Goal: Share content: Share content

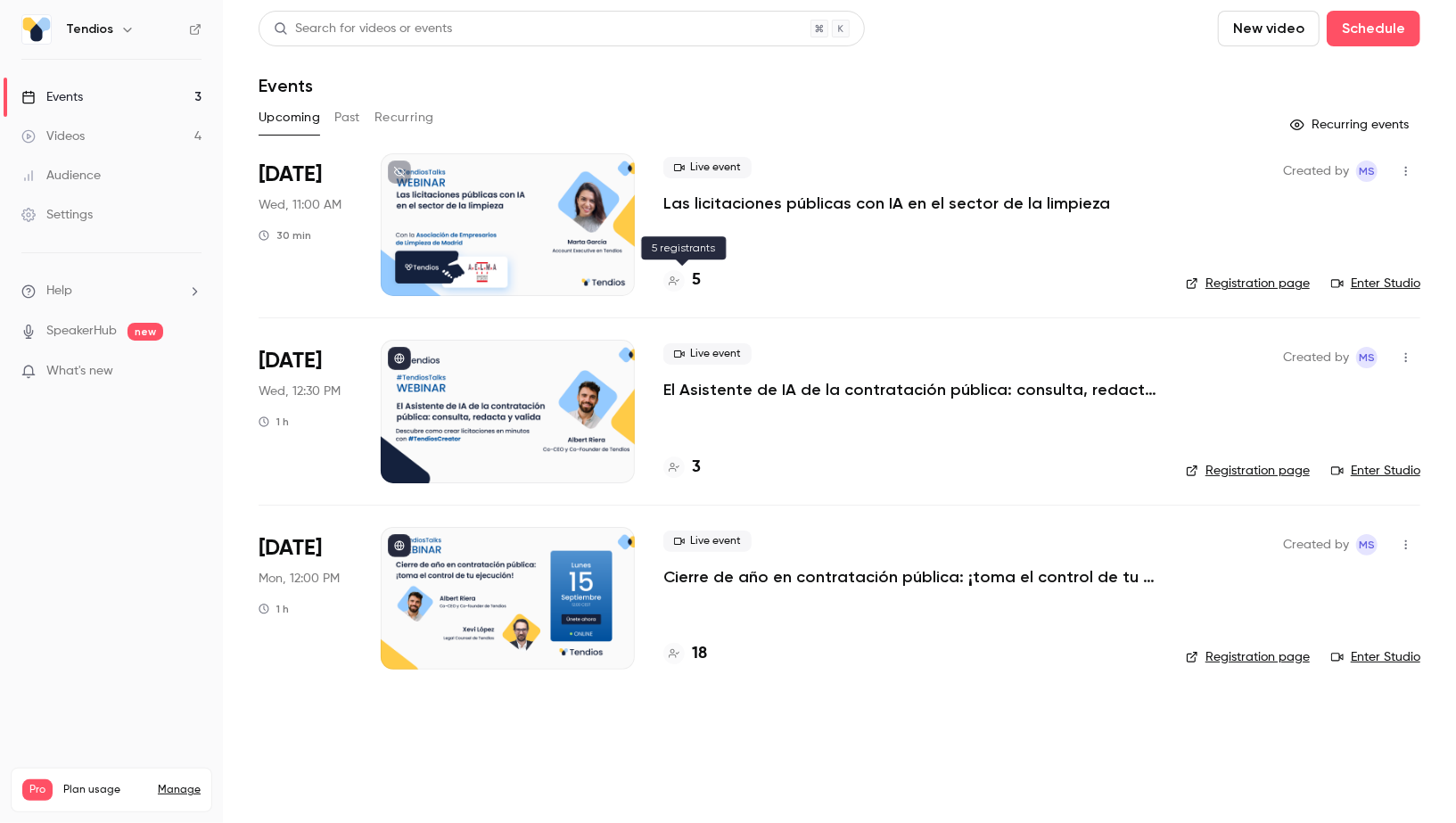
click at [687, 279] on div "5" at bounding box center [682, 280] width 37 height 24
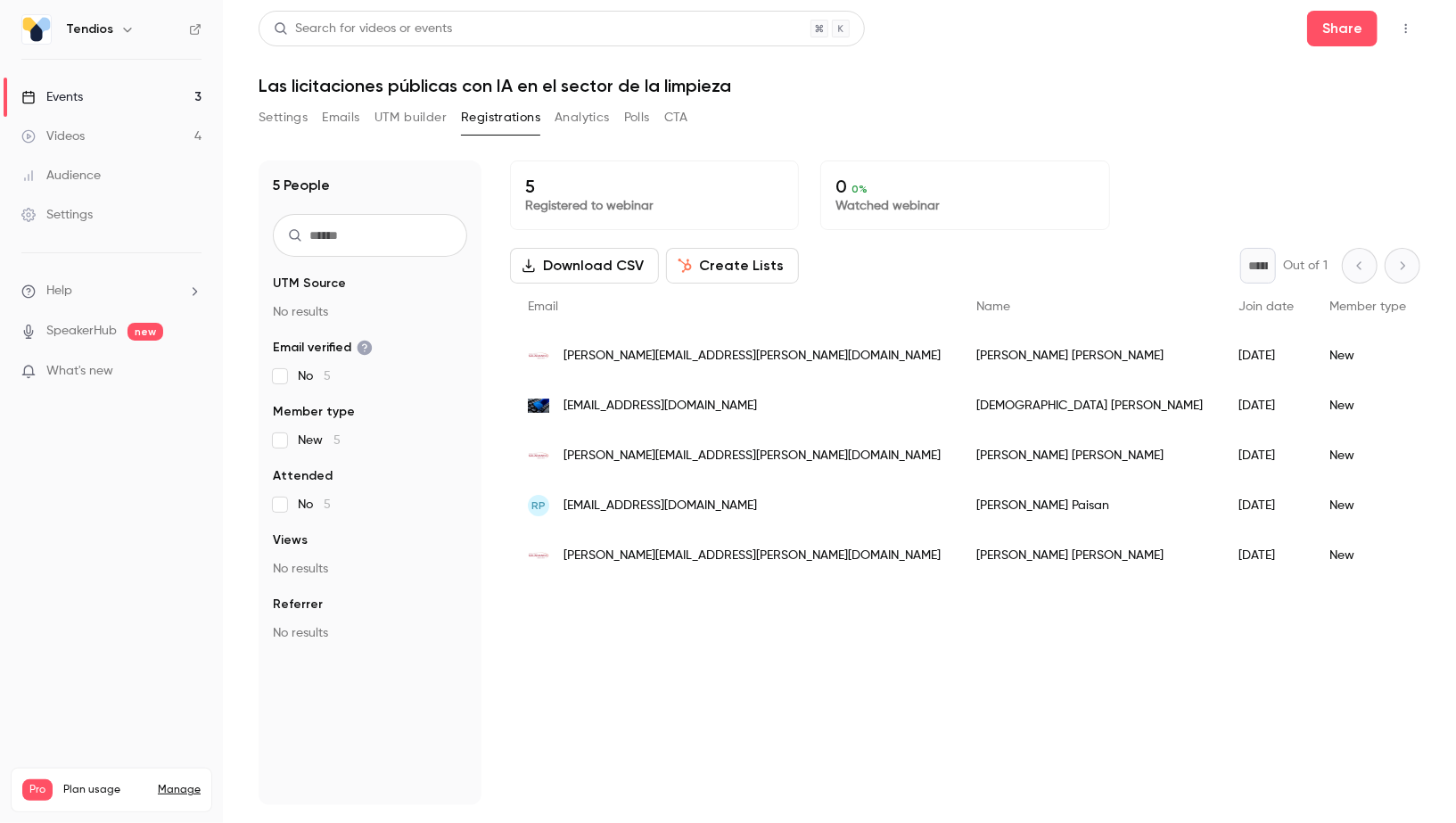
click at [163, 89] on link "Events 3" at bounding box center [111, 97] width 223 height 39
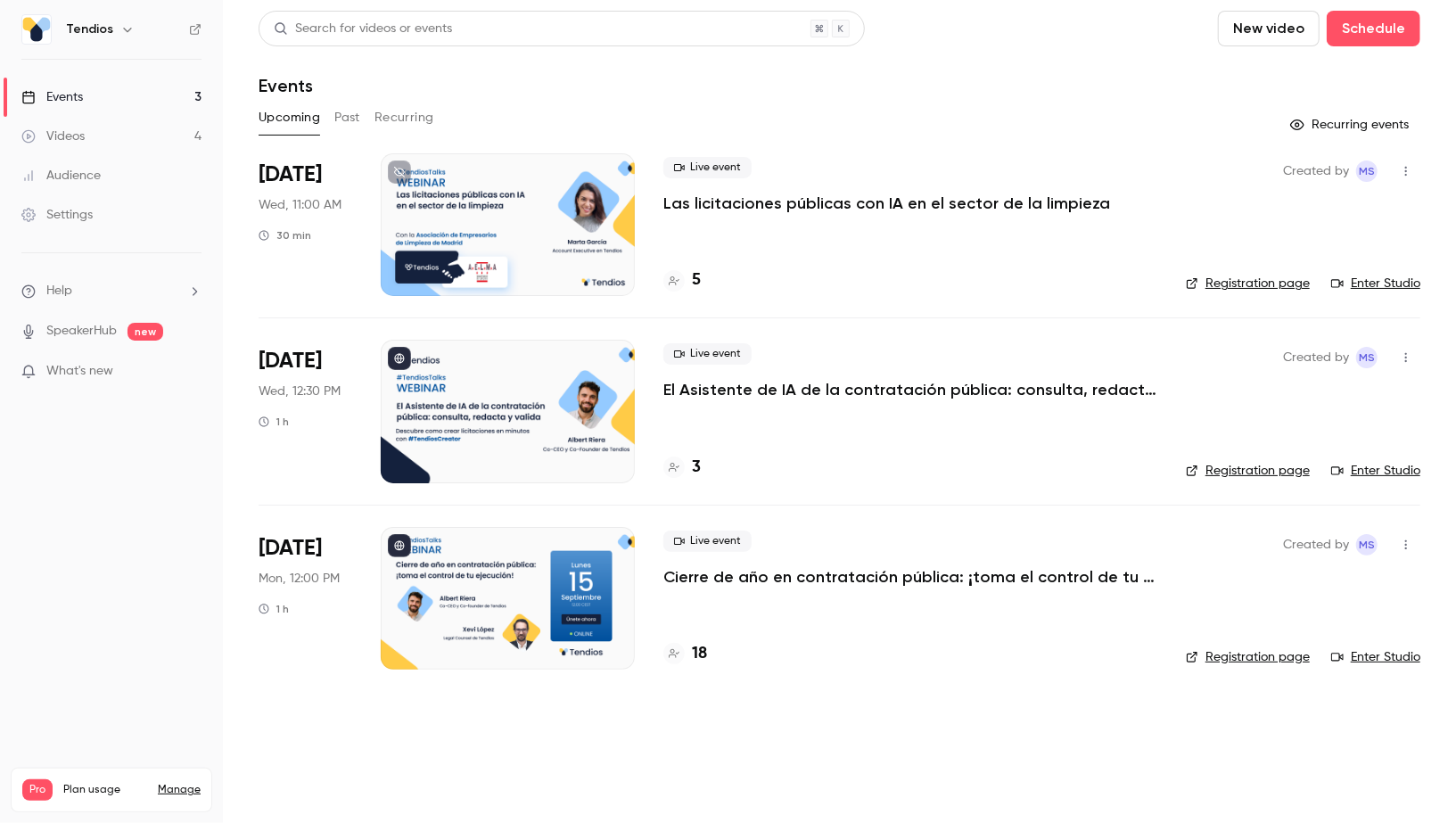
click at [699, 467] on h4 "3" at bounding box center [697, 468] width 9 height 24
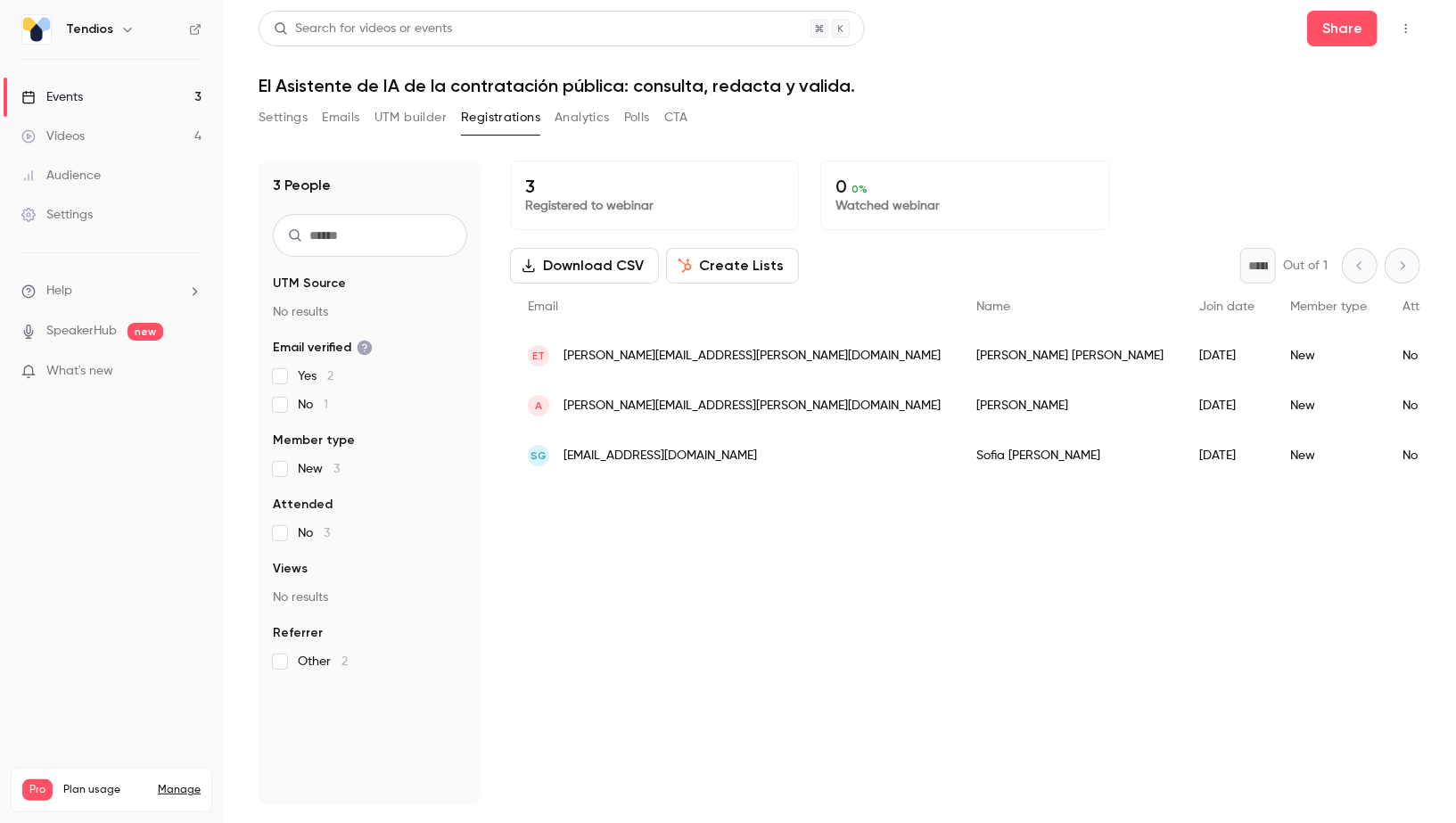
click at [723, 249] on button "Create Lists" at bounding box center [733, 265] width 133 height 36
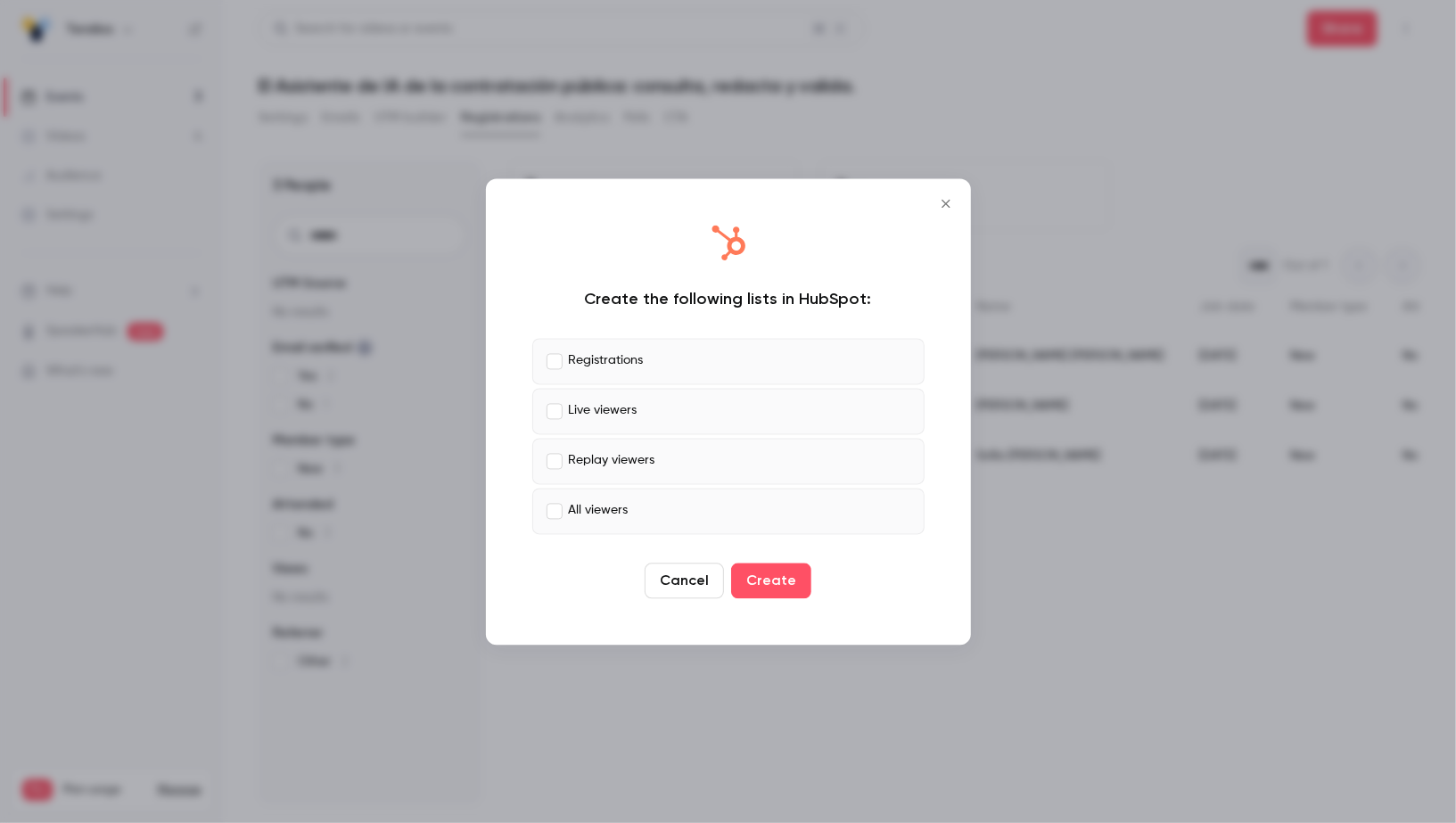
click at [577, 411] on p "Live viewers" at bounding box center [603, 412] width 68 height 19
click at [575, 452] on p "Replay viewers" at bounding box center [612, 462] width 87 height 19
click at [582, 510] on p "All viewers" at bounding box center [599, 511] width 60 height 19
click at [761, 571] on button "Create" at bounding box center [771, 580] width 80 height 36
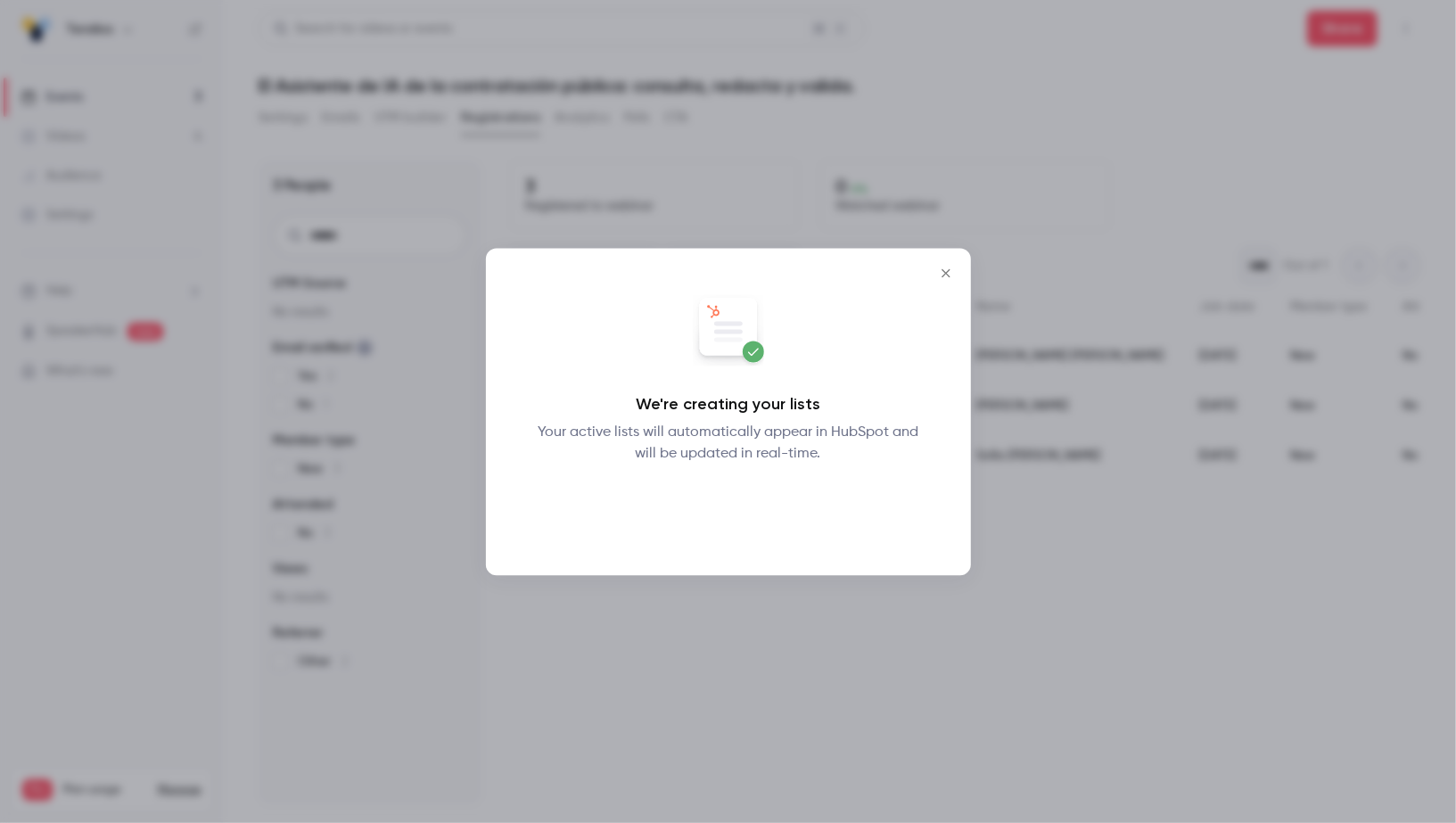
click at [734, 527] on button "Okay" at bounding box center [728, 511] width 66 height 36
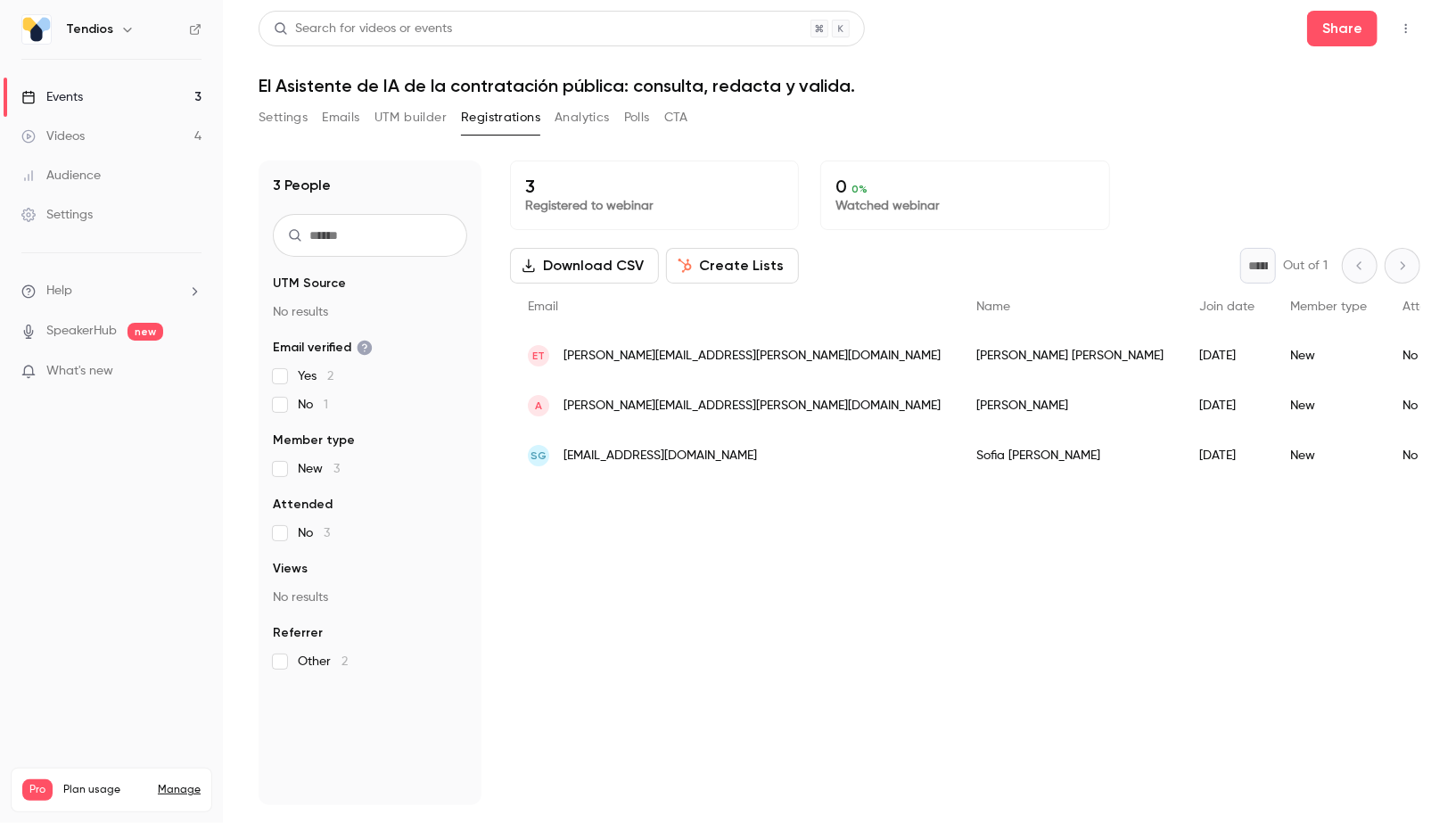
click at [96, 98] on link "Events 3" at bounding box center [111, 97] width 223 height 39
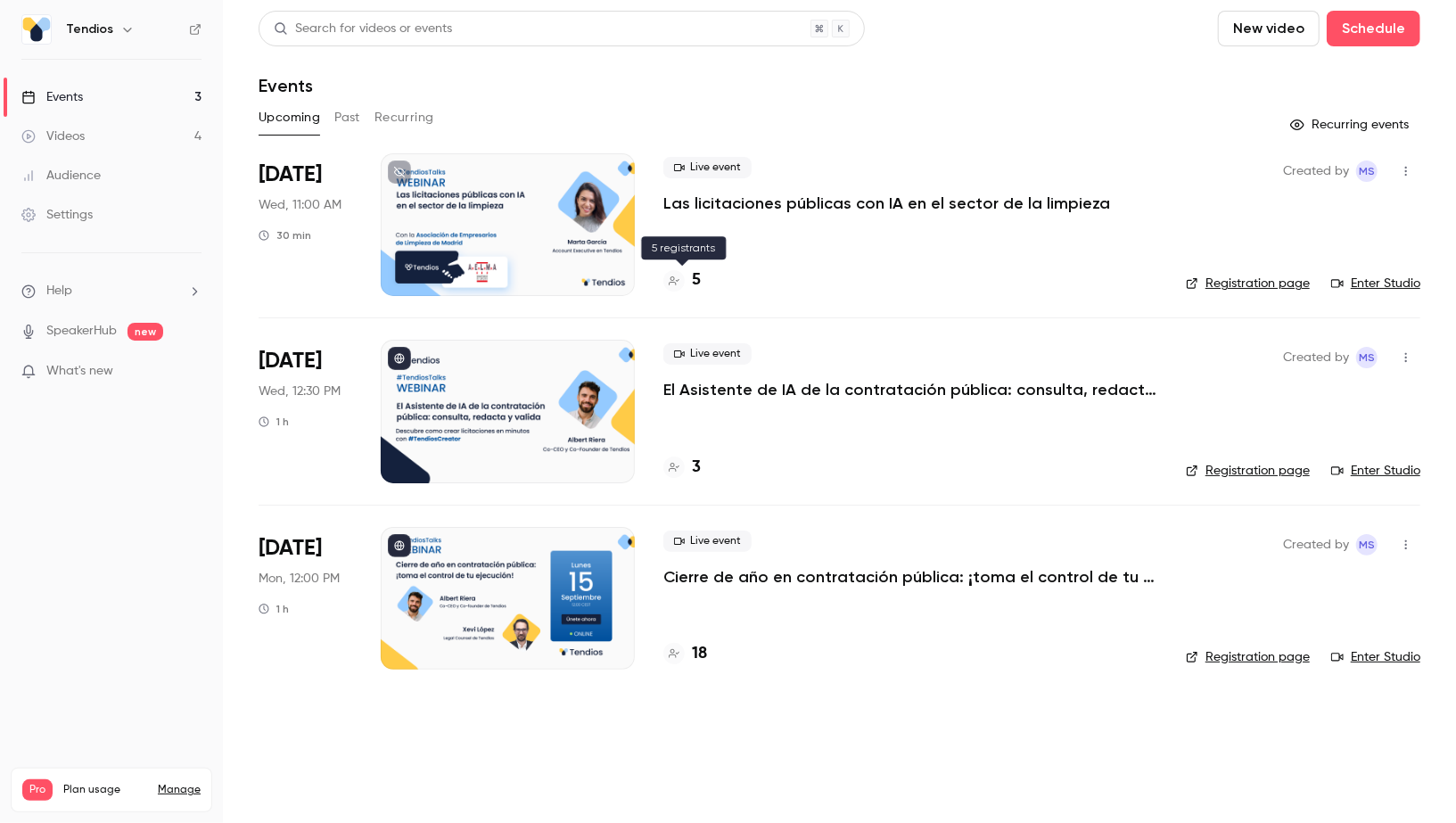
click at [698, 282] on h4 "5" at bounding box center [697, 280] width 9 height 24
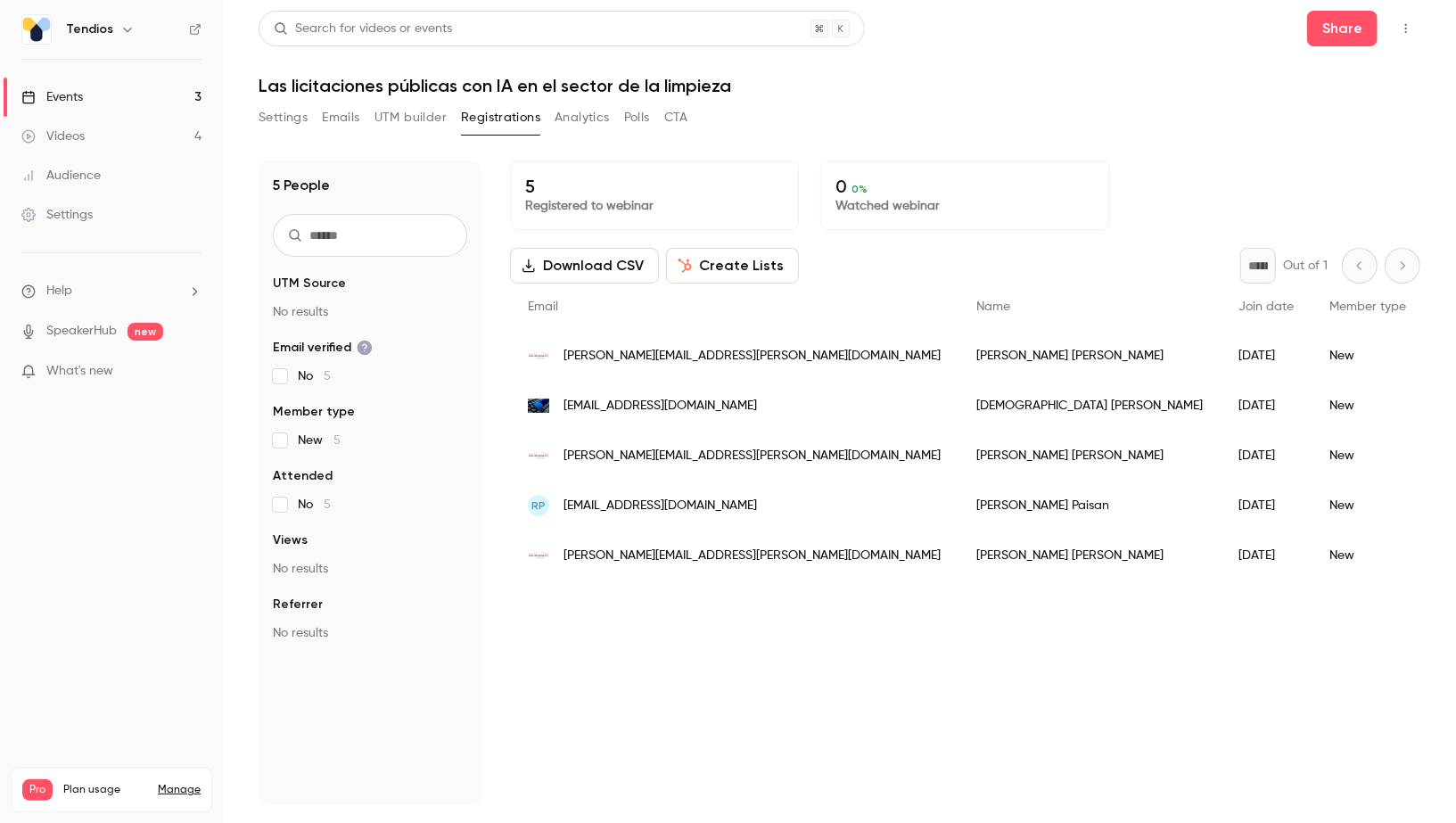
click at [159, 93] on link "Events 3" at bounding box center [111, 97] width 223 height 39
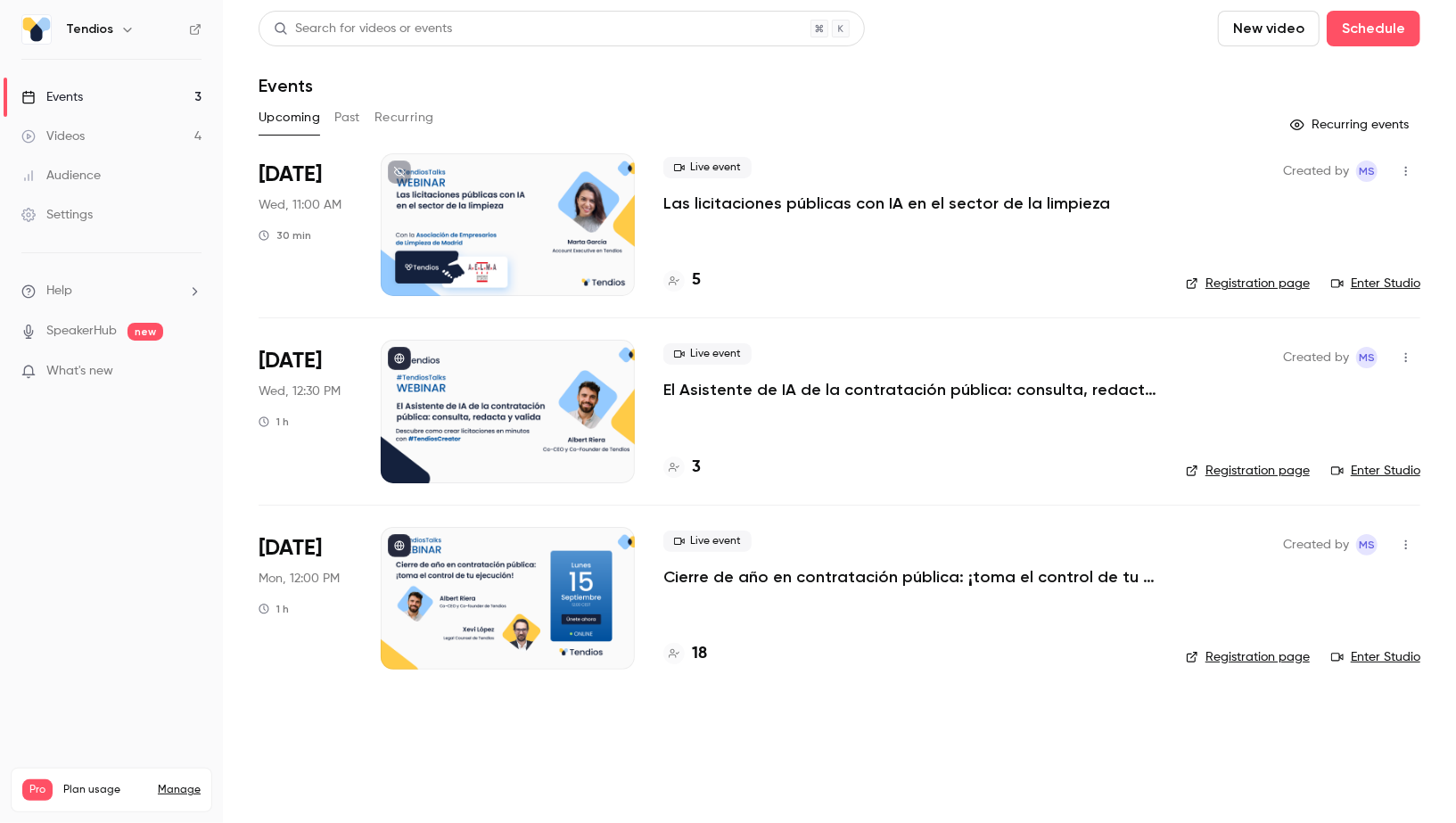
click at [1411, 166] on icon "button" at bounding box center [1407, 171] width 15 height 13
click at [1347, 215] on div "Share" at bounding box center [1339, 217] width 136 height 18
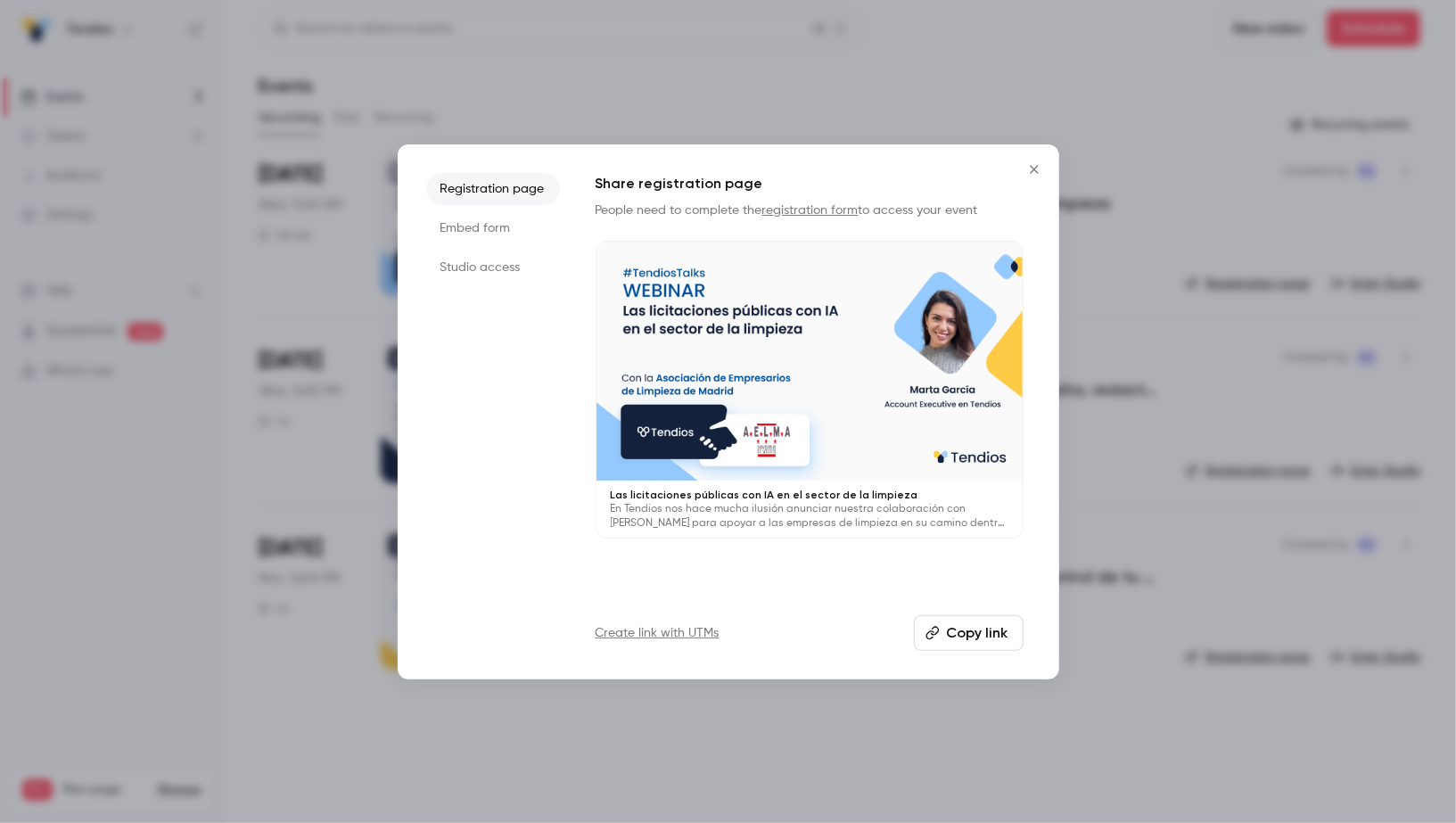
click at [958, 631] on button "Copy link" at bounding box center [969, 633] width 109 height 36
click at [241, 274] on div at bounding box center [728, 412] width 1456 height 823
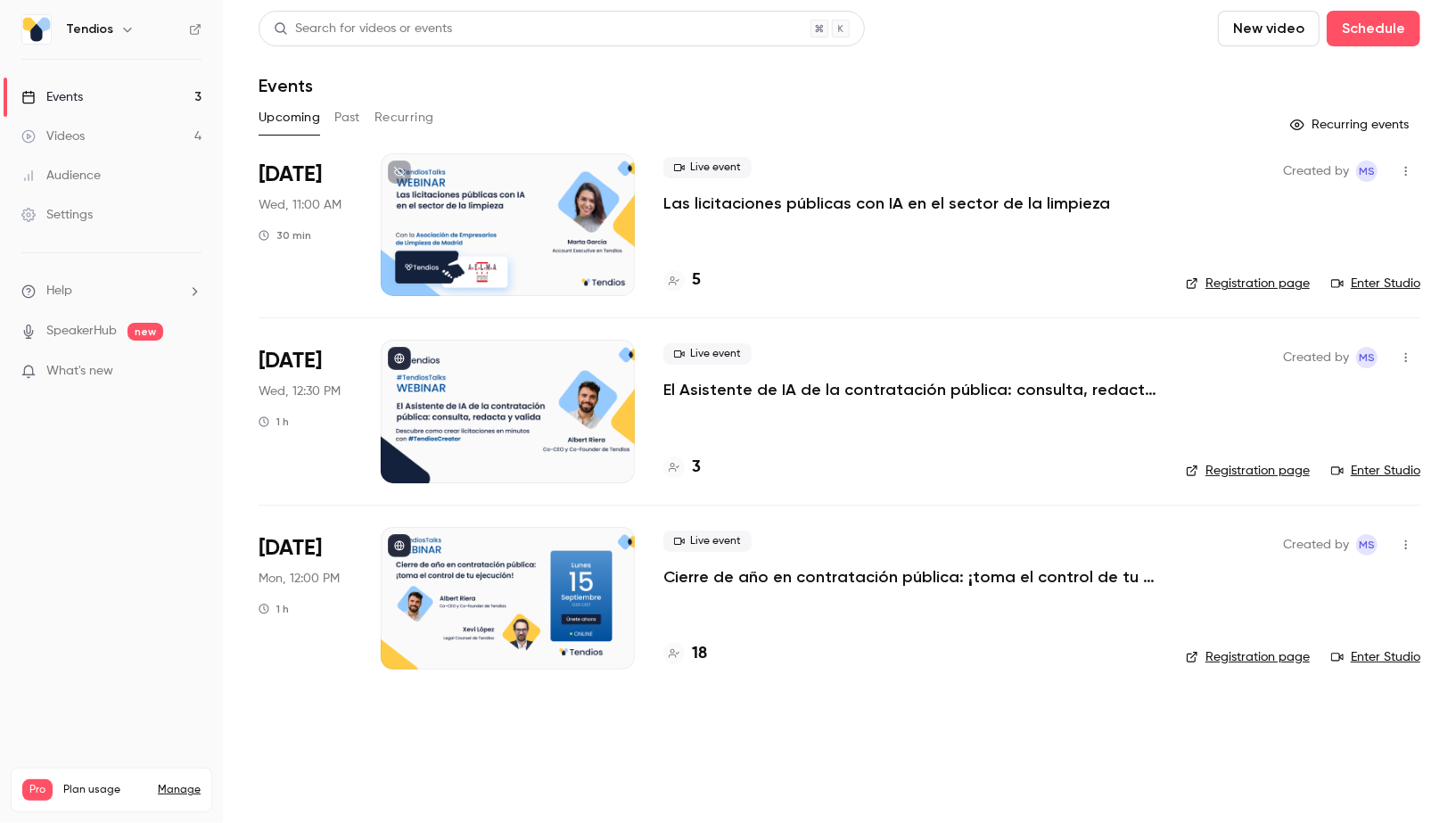
click at [1409, 355] on icon "button" at bounding box center [1407, 358] width 15 height 13
click at [1329, 412] on li "Share" at bounding box center [1325, 402] width 193 height 46
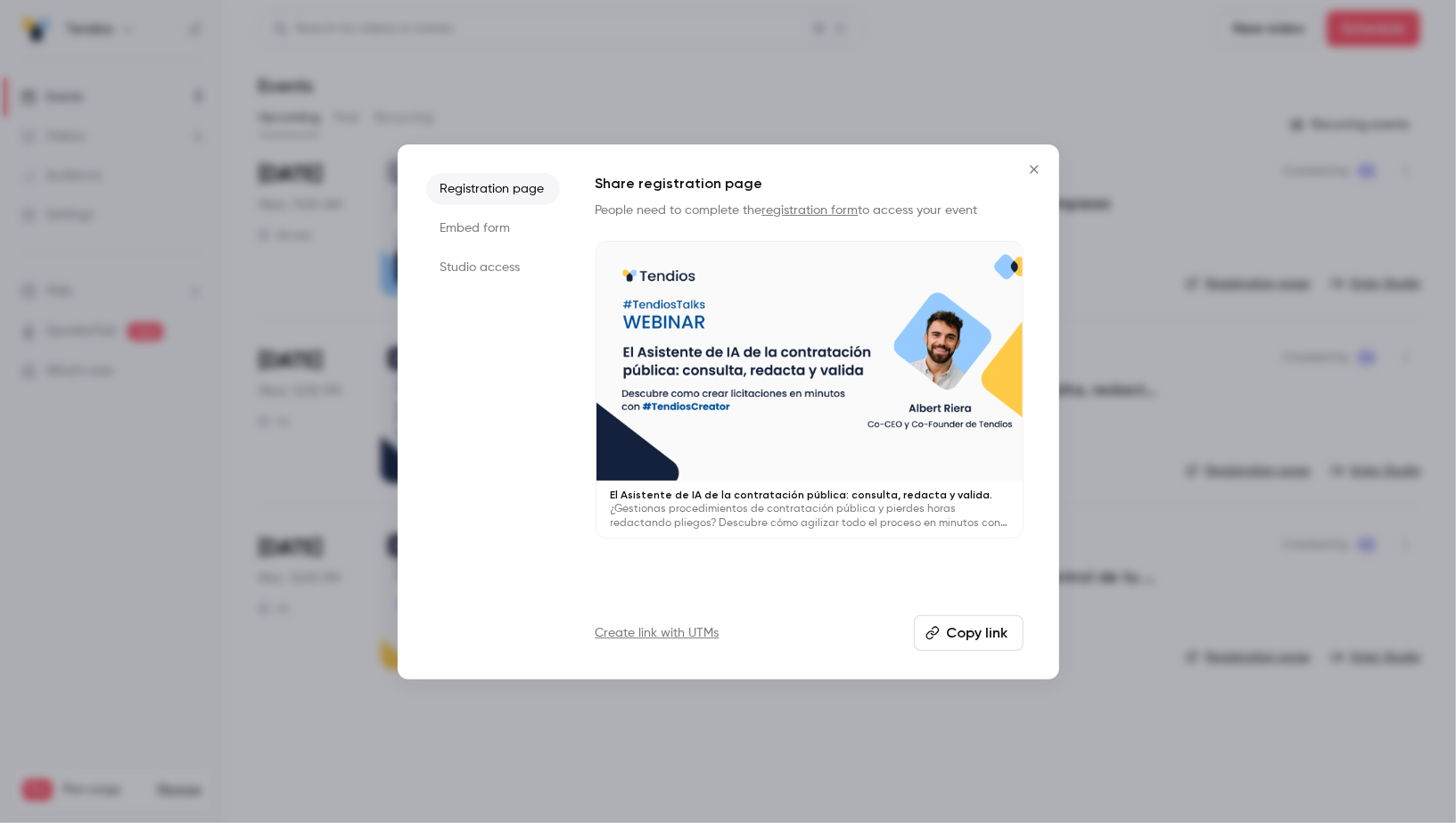
click at [979, 642] on button "Copy link" at bounding box center [969, 633] width 109 height 36
click at [253, 89] on div at bounding box center [728, 412] width 1456 height 823
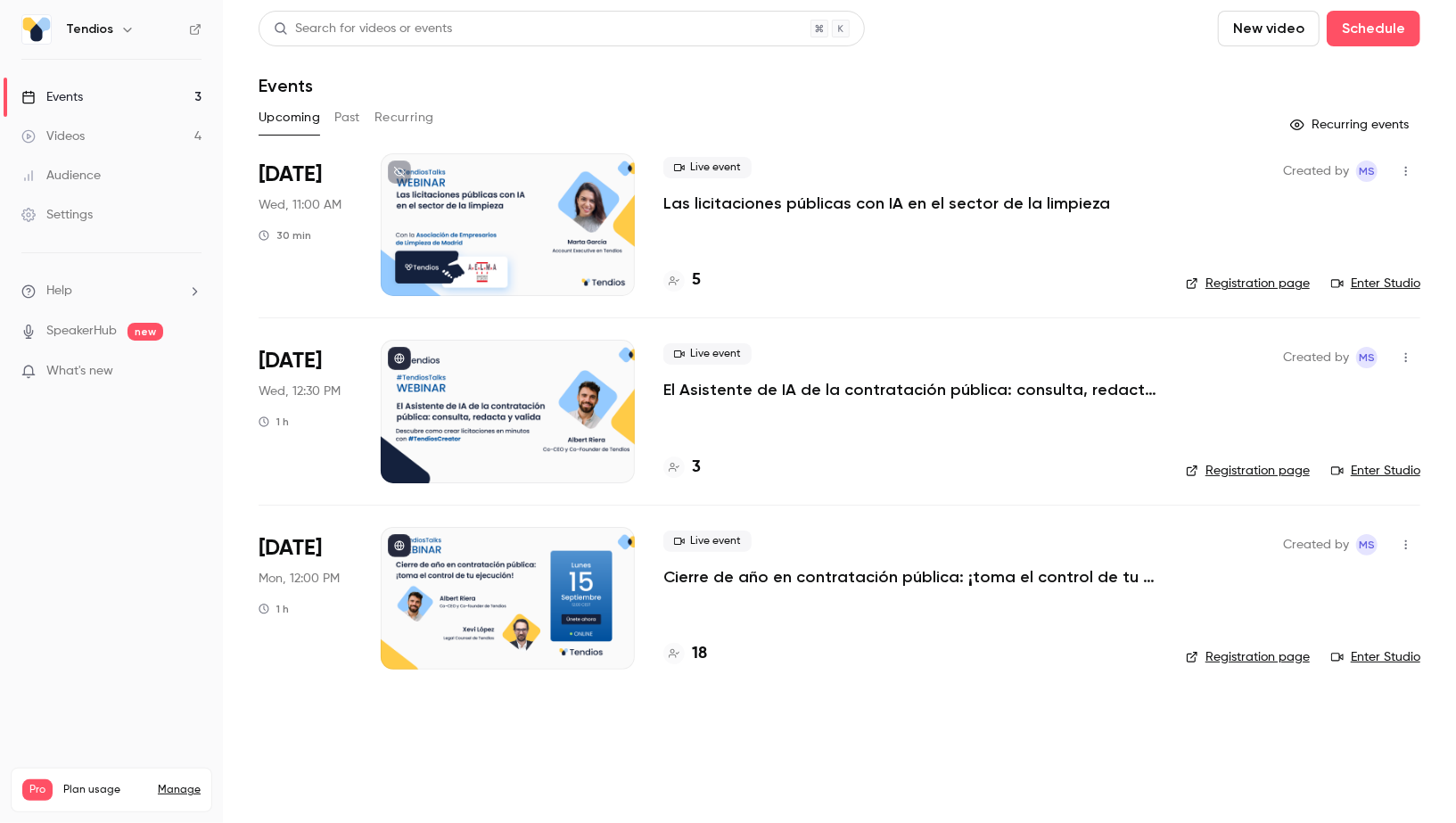
click at [168, 89] on link "Events 3" at bounding box center [111, 97] width 223 height 39
click at [178, 132] on link "Videos 4" at bounding box center [111, 136] width 223 height 39
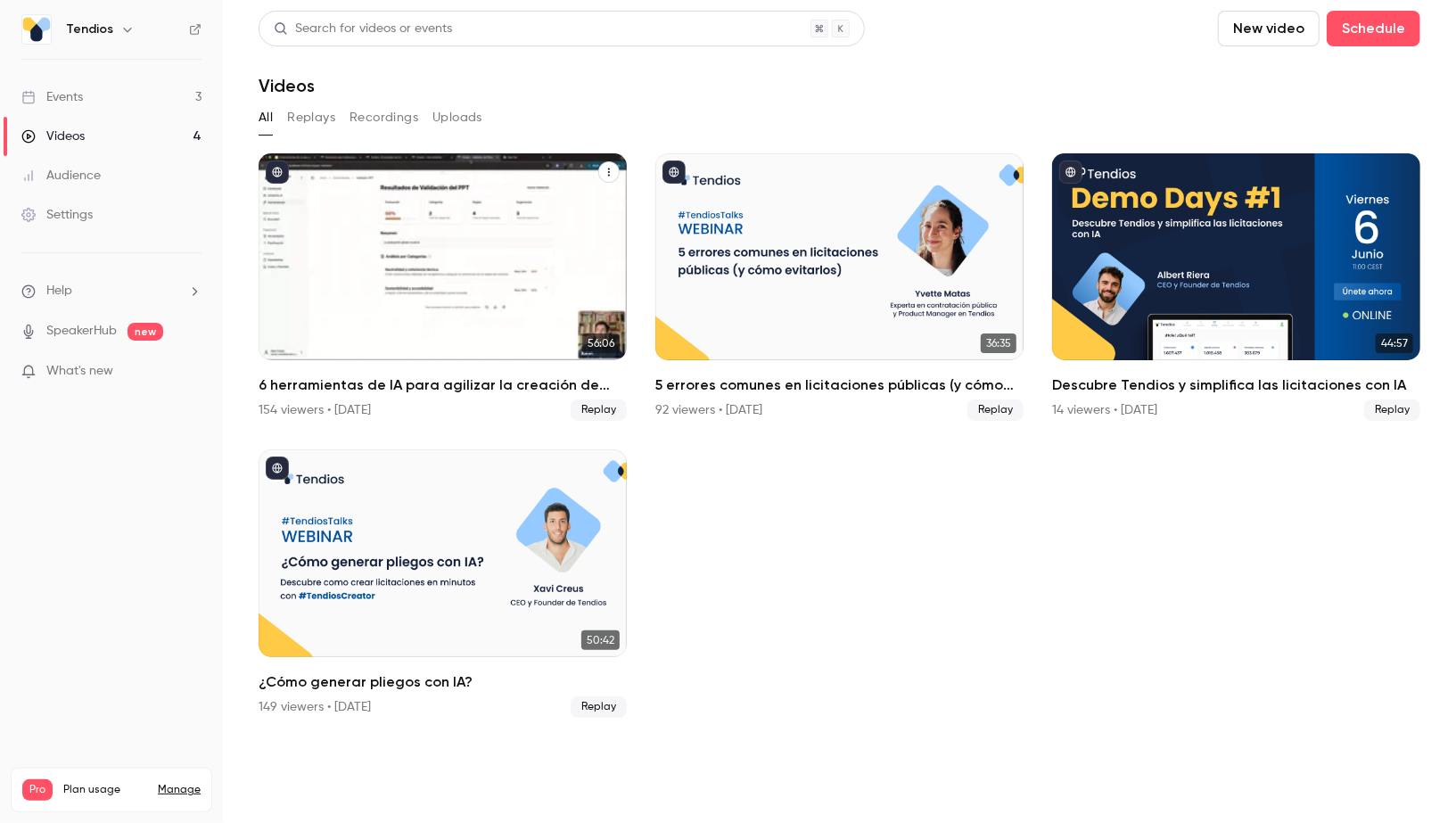
click at [485, 372] on link "56:06 6 herramientas de IA para agilizar la creación de expedientes 154 viewers…" at bounding box center [443, 287] width 369 height 268
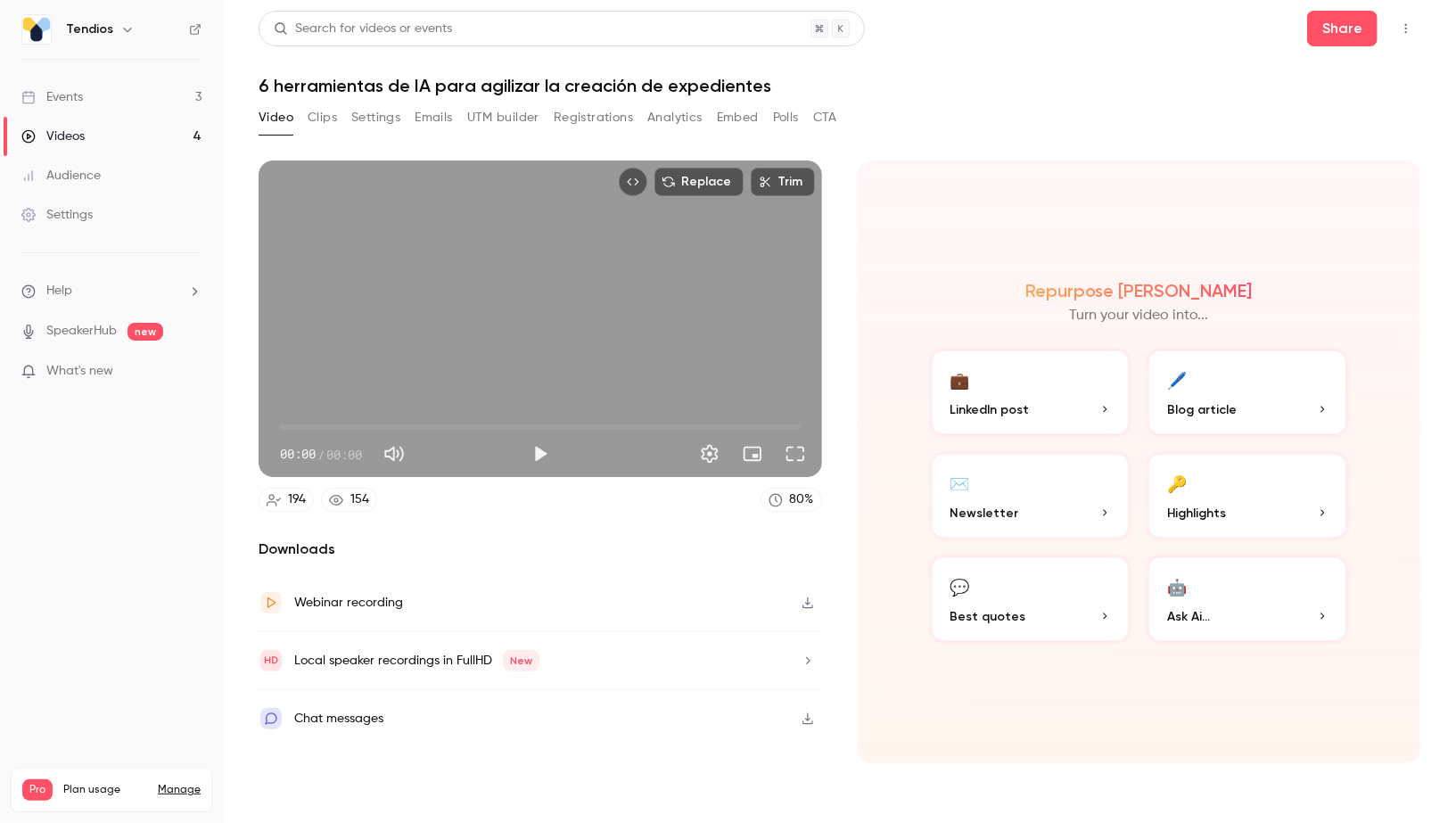
click at [377, 78] on h1 "6 herramientas de IA para agilizar la creación de expedientes" at bounding box center [840, 86] width 1162 height 22
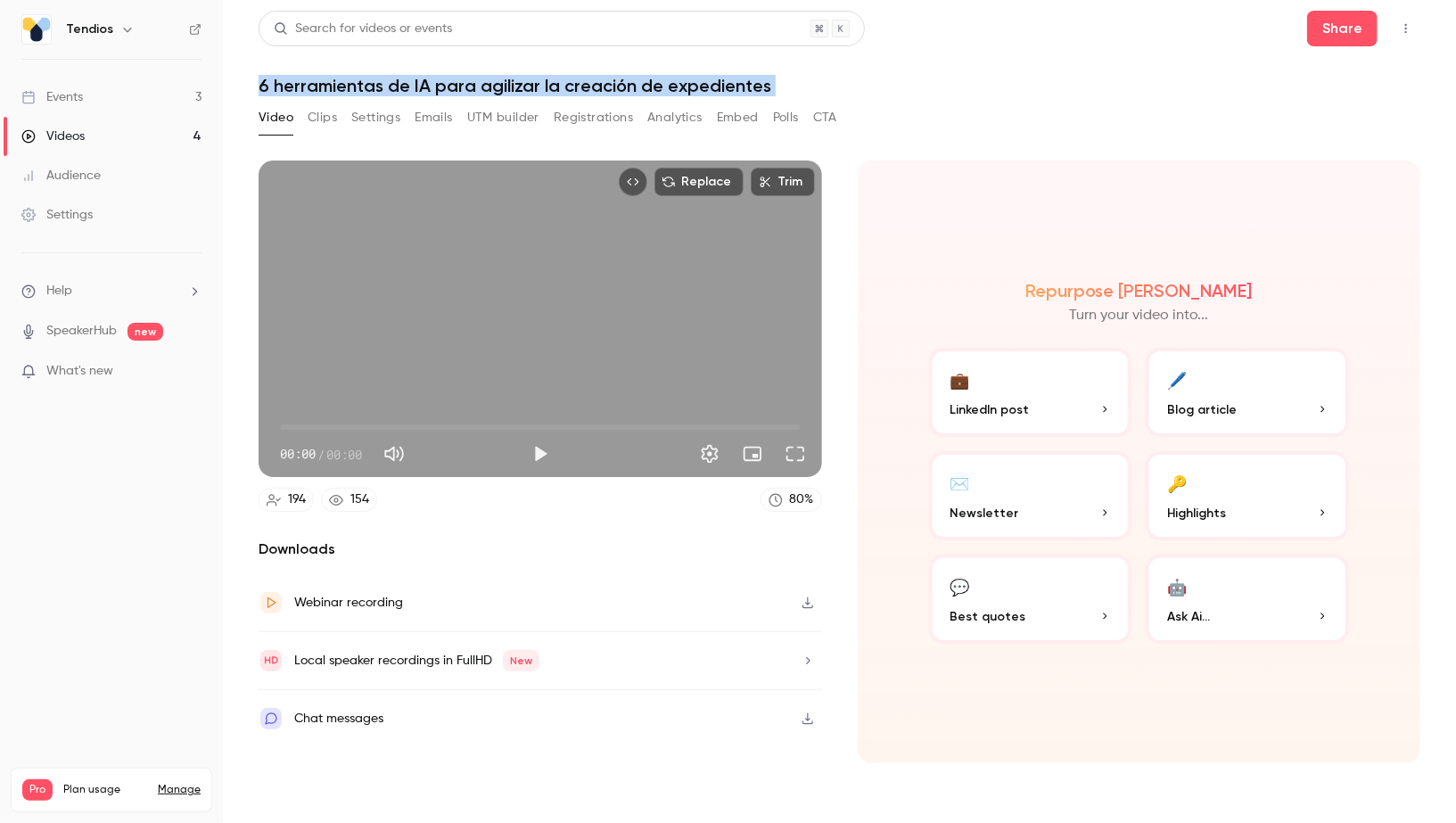
click at [377, 78] on h1 "6 herramientas de IA para agilizar la creación de expedientes" at bounding box center [840, 86] width 1162 height 22
copy div "6 herramientas de IA para agilizar la creación de expedientes Video Clips Setti…"
click at [109, 106] on link "Events 3" at bounding box center [111, 97] width 223 height 39
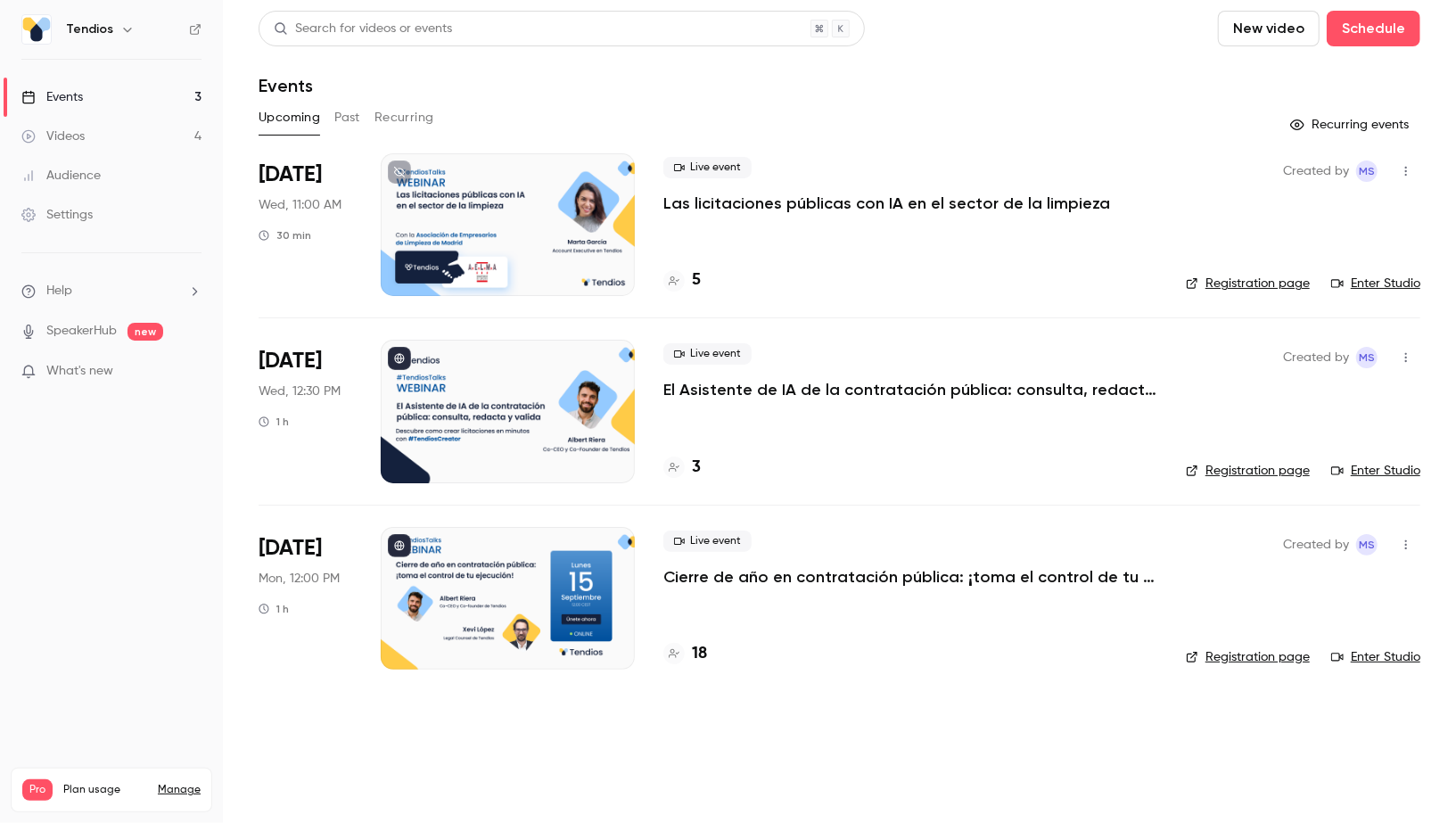
click at [108, 131] on link "Videos 4" at bounding box center [111, 136] width 223 height 39
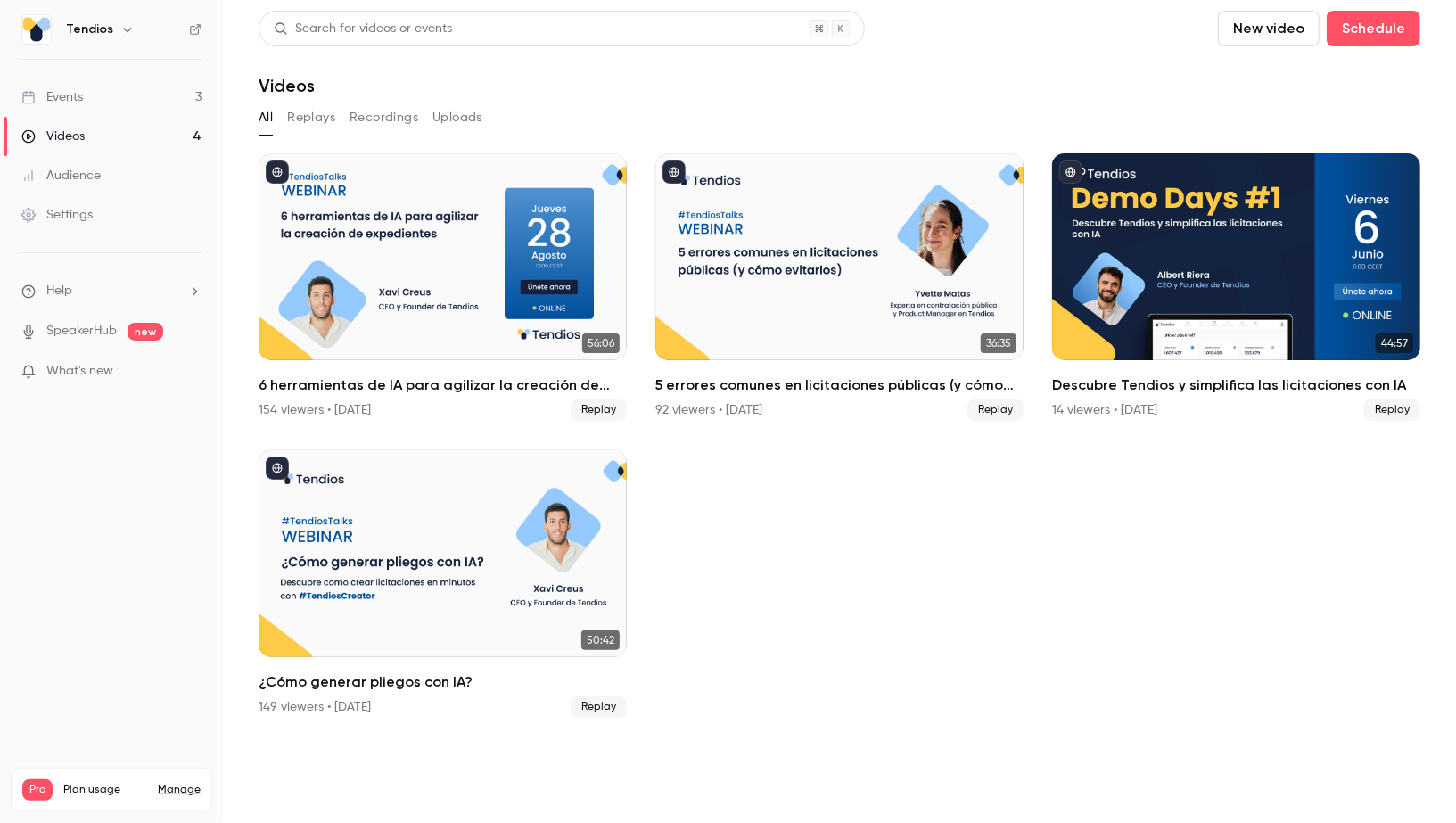
click at [108, 87] on link "Events 3" at bounding box center [111, 97] width 223 height 39
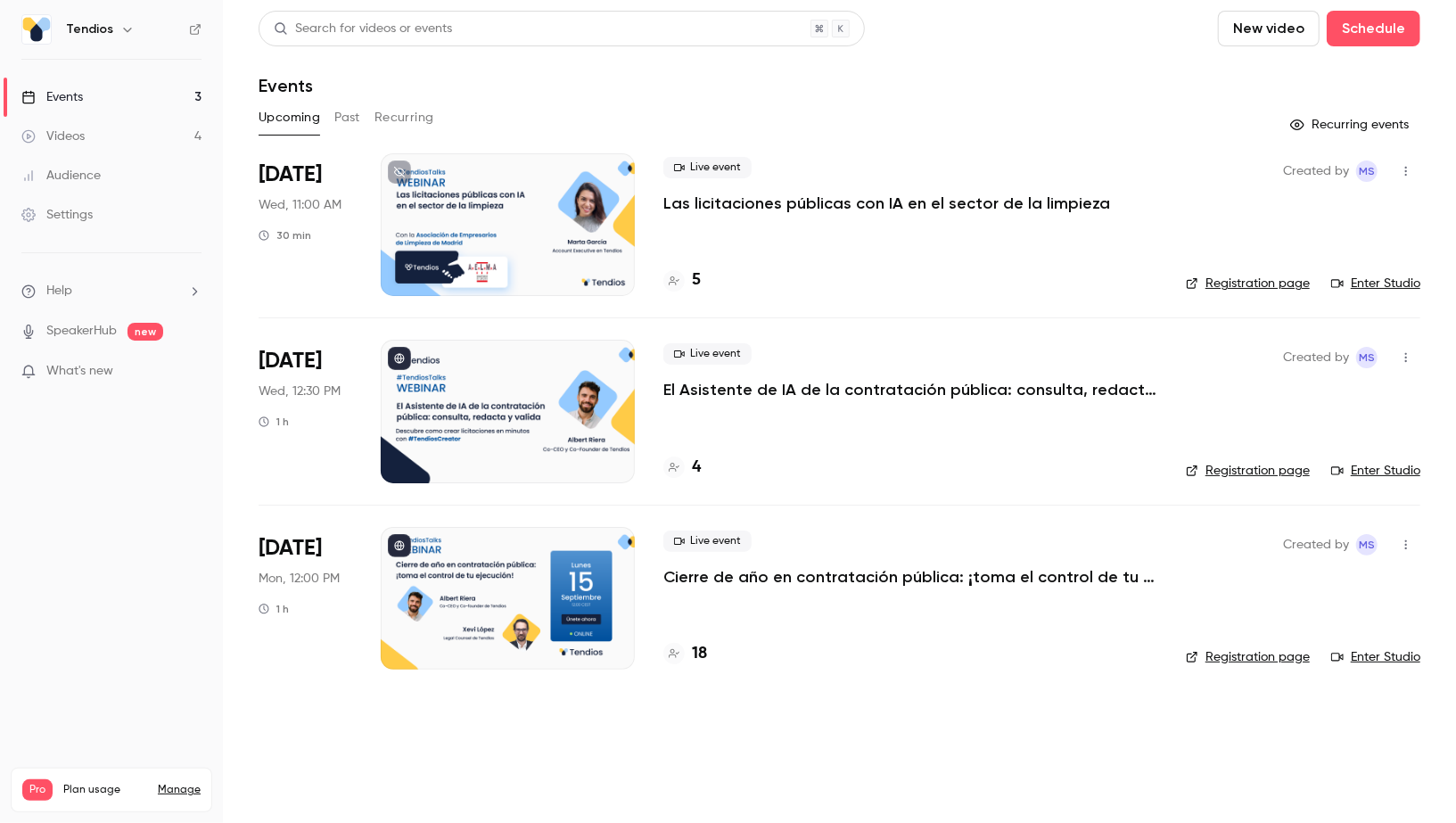
click at [696, 472] on h4 "4" at bounding box center [697, 468] width 9 height 24
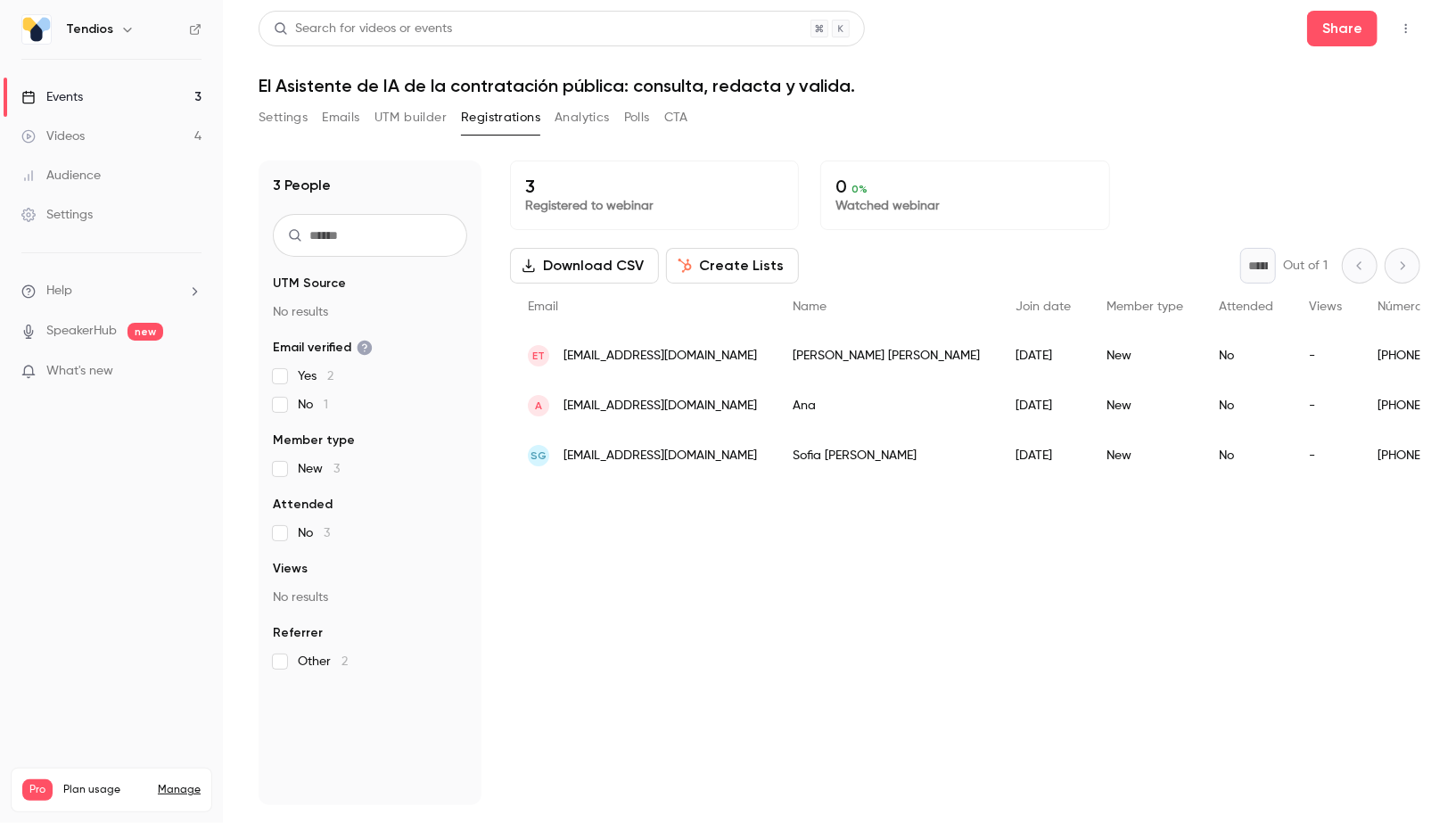
click at [109, 96] on link "Events 3" at bounding box center [111, 97] width 223 height 39
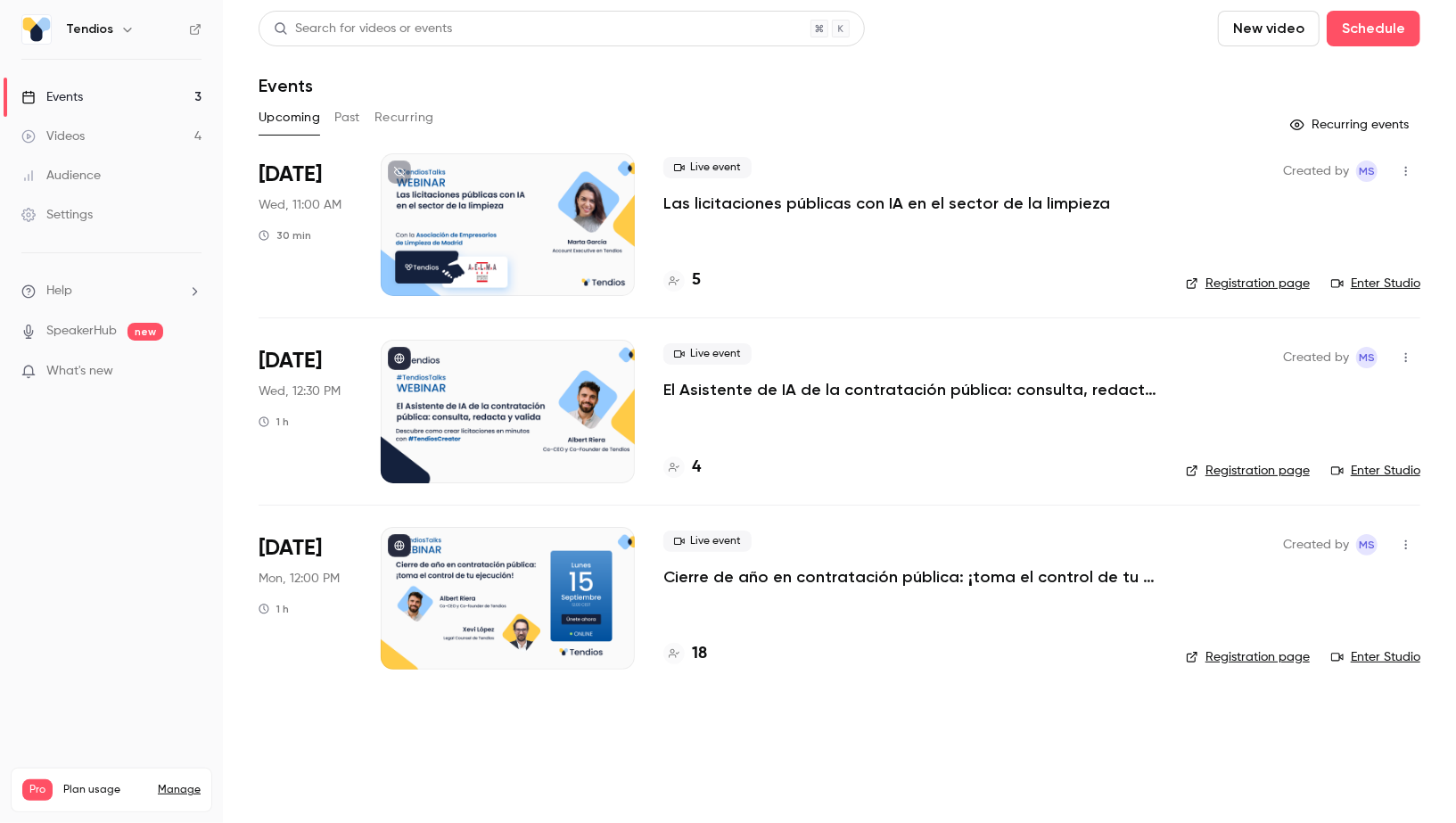
click at [790, 577] on p "Cierre de año en contratación pública: ¡toma el control de tu ejecución!" at bounding box center [911, 577] width 494 height 22
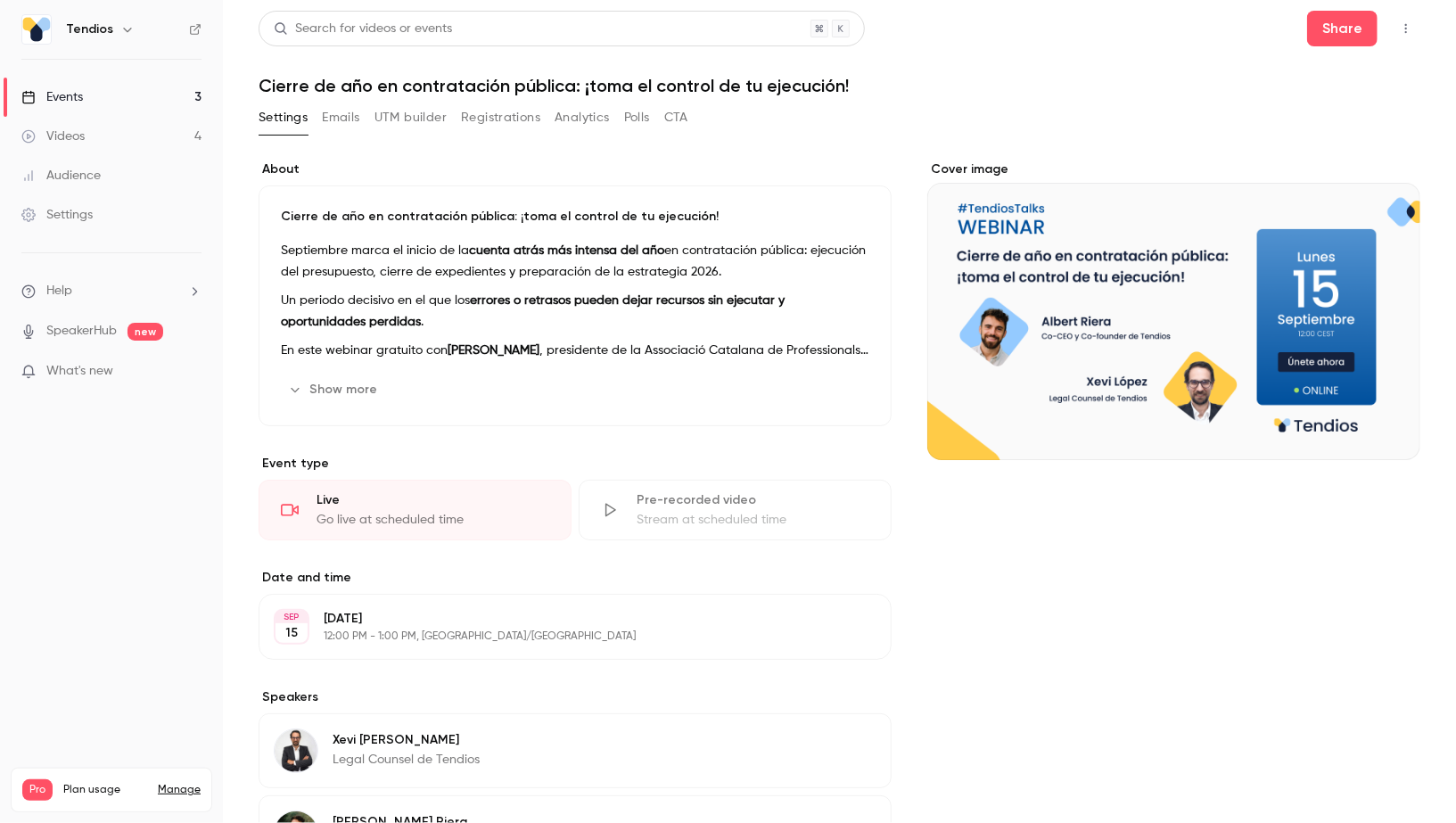
click at [446, 88] on h1 "Cierre de año en contratación pública: ¡toma el control de tu ejecución!" at bounding box center [840, 86] width 1162 height 22
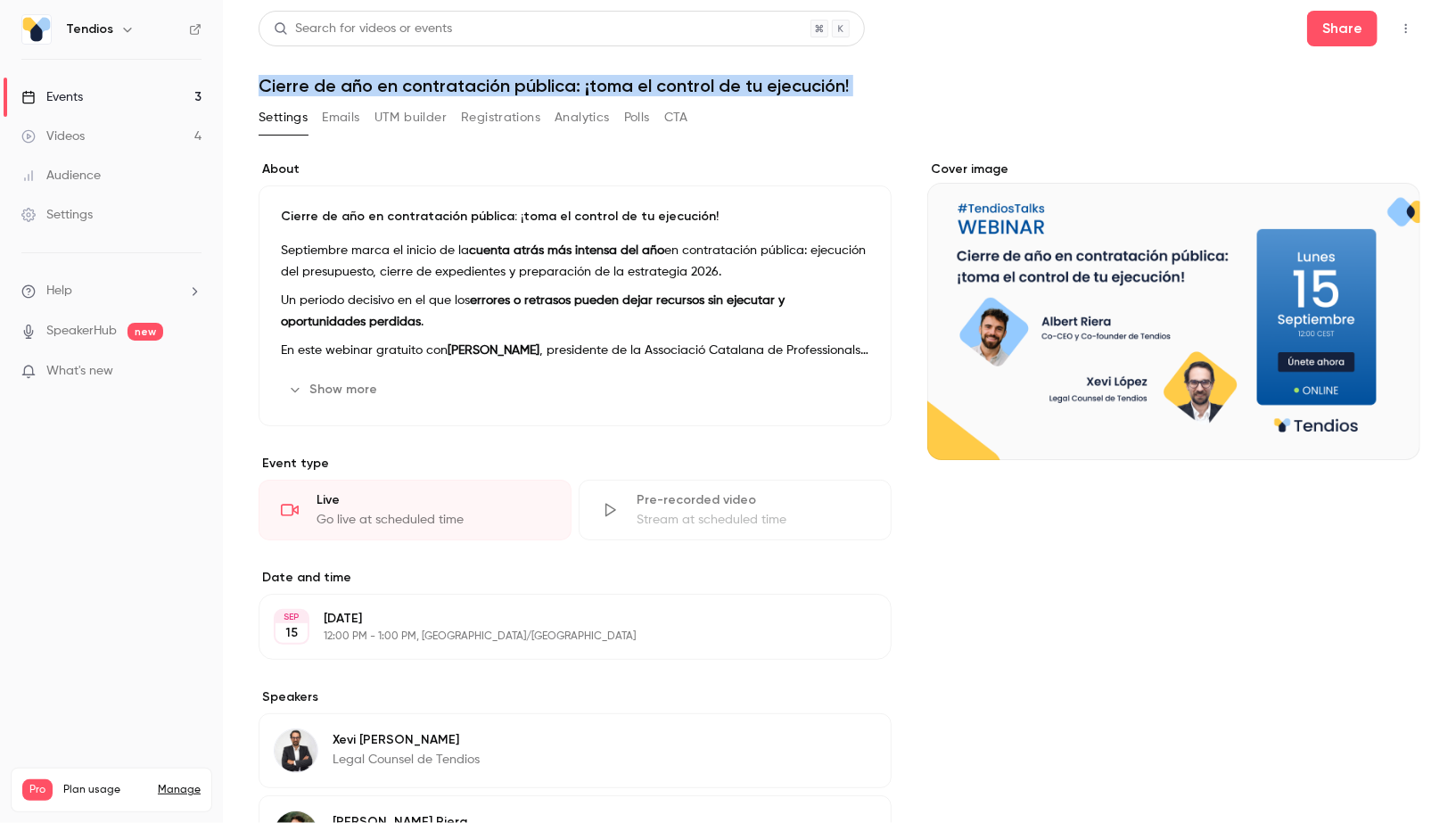
click at [446, 88] on h1 "Cierre de año en contratación pública: ¡toma el control de tu ejecución!" at bounding box center [840, 86] width 1162 height 22
copy div "Cierre de año en contratación pública: ¡toma el control de tu ejecución! Settin…"
click at [137, 106] on link "Events 3" at bounding box center [111, 97] width 223 height 39
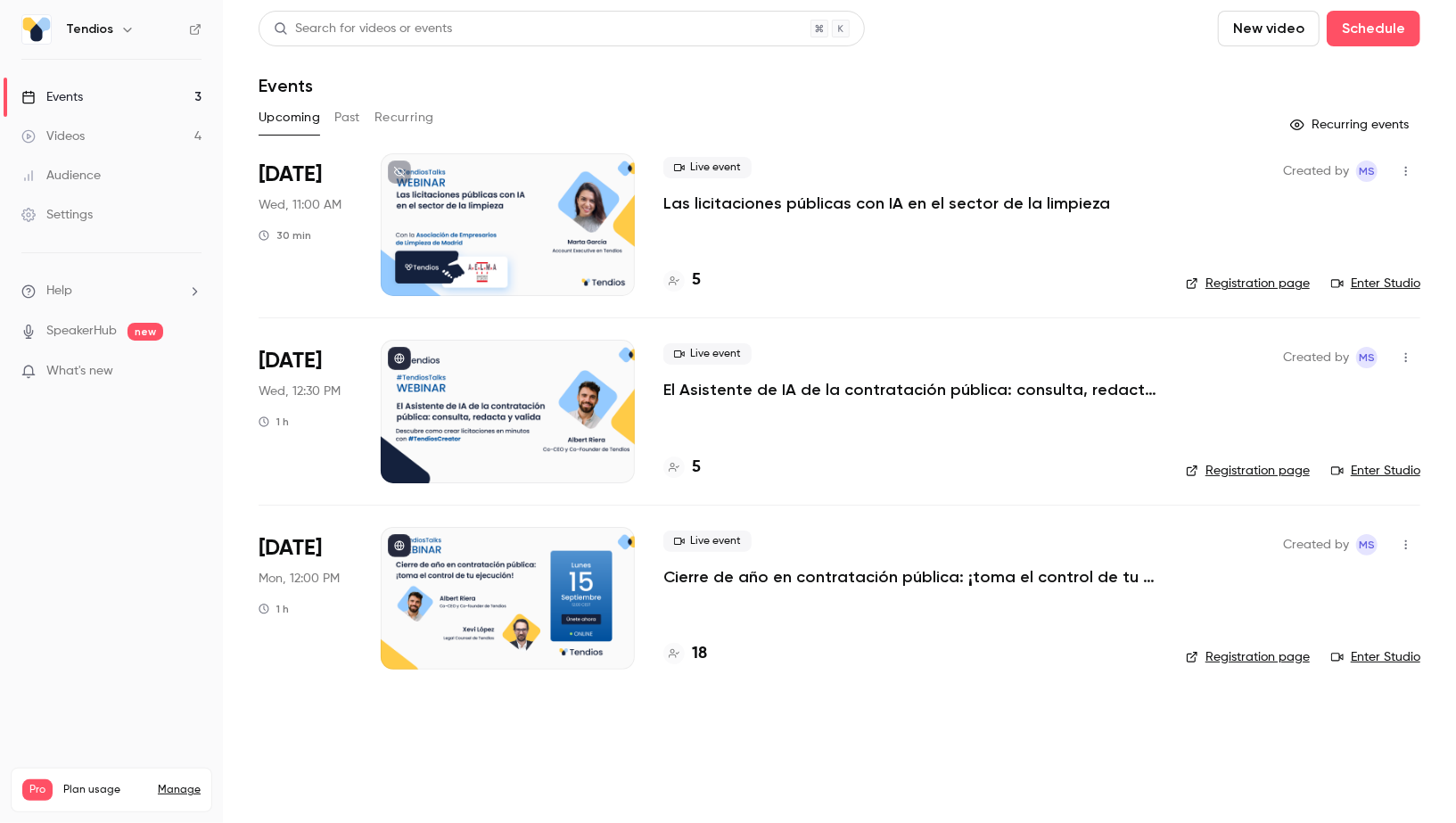
click at [696, 463] on h4 "5" at bounding box center [697, 468] width 9 height 24
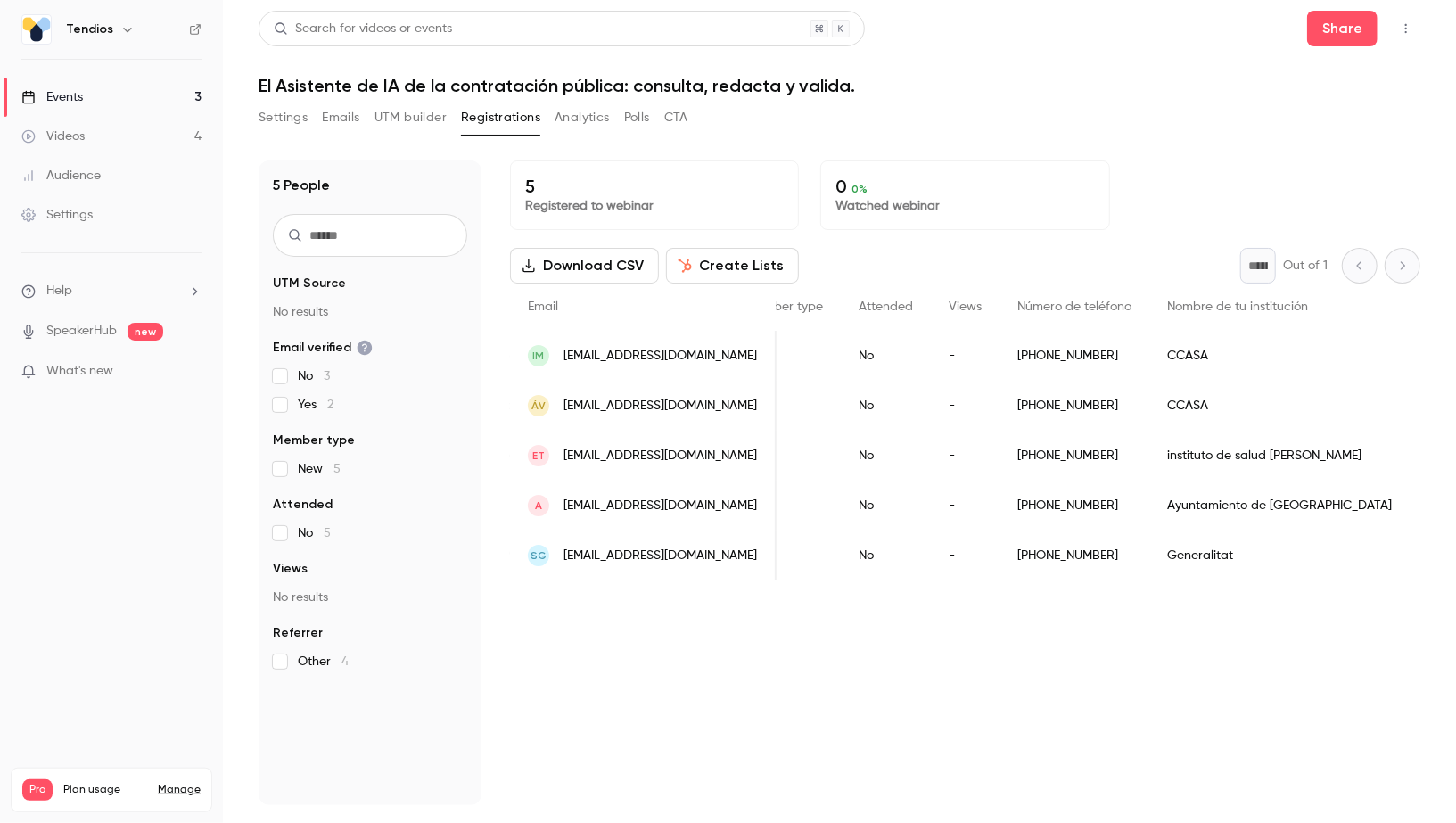
scroll to position [0, 404]
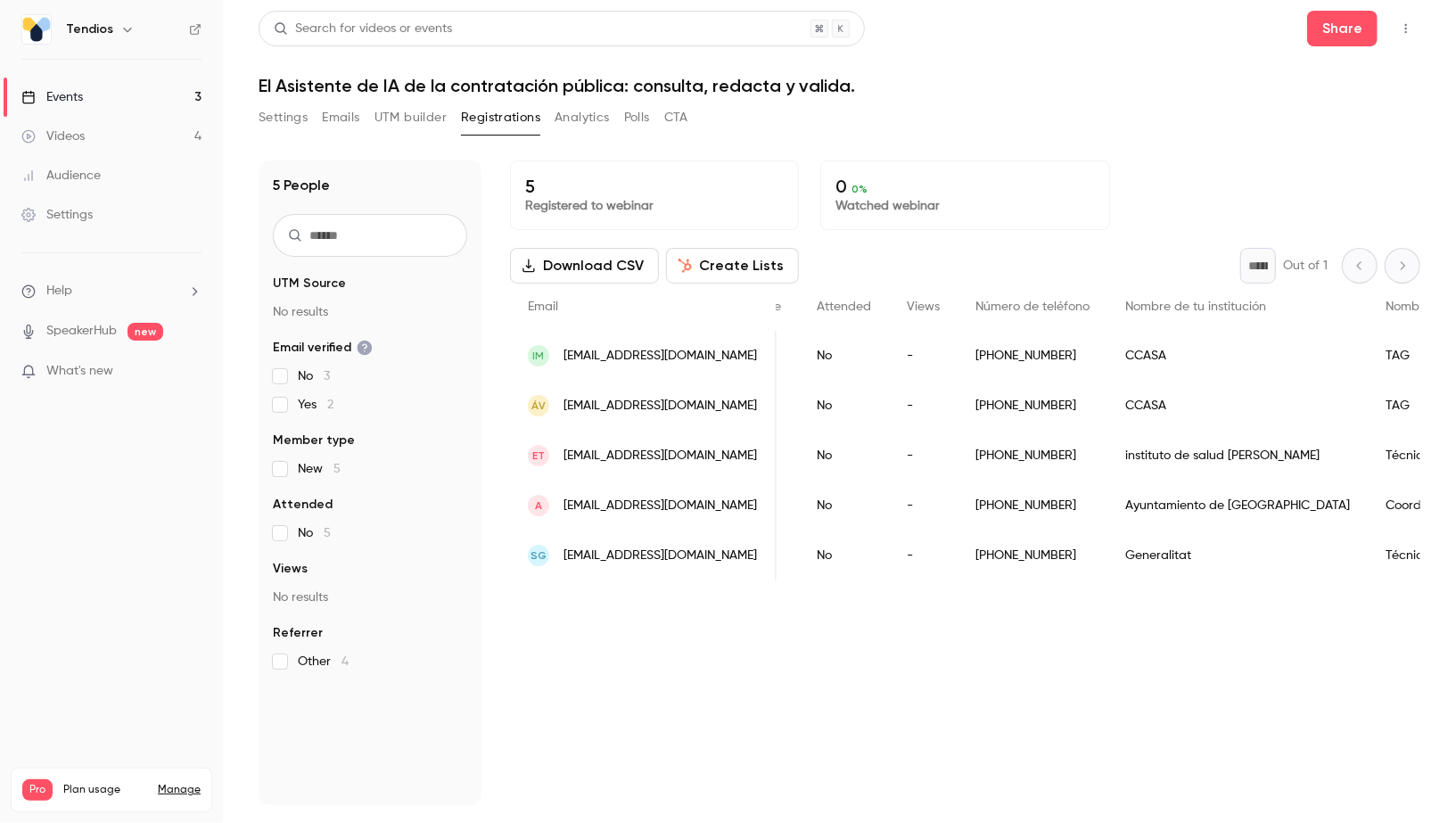
click at [624, 362] on span "imancisidor@araba.eus" at bounding box center [660, 356] width 194 height 19
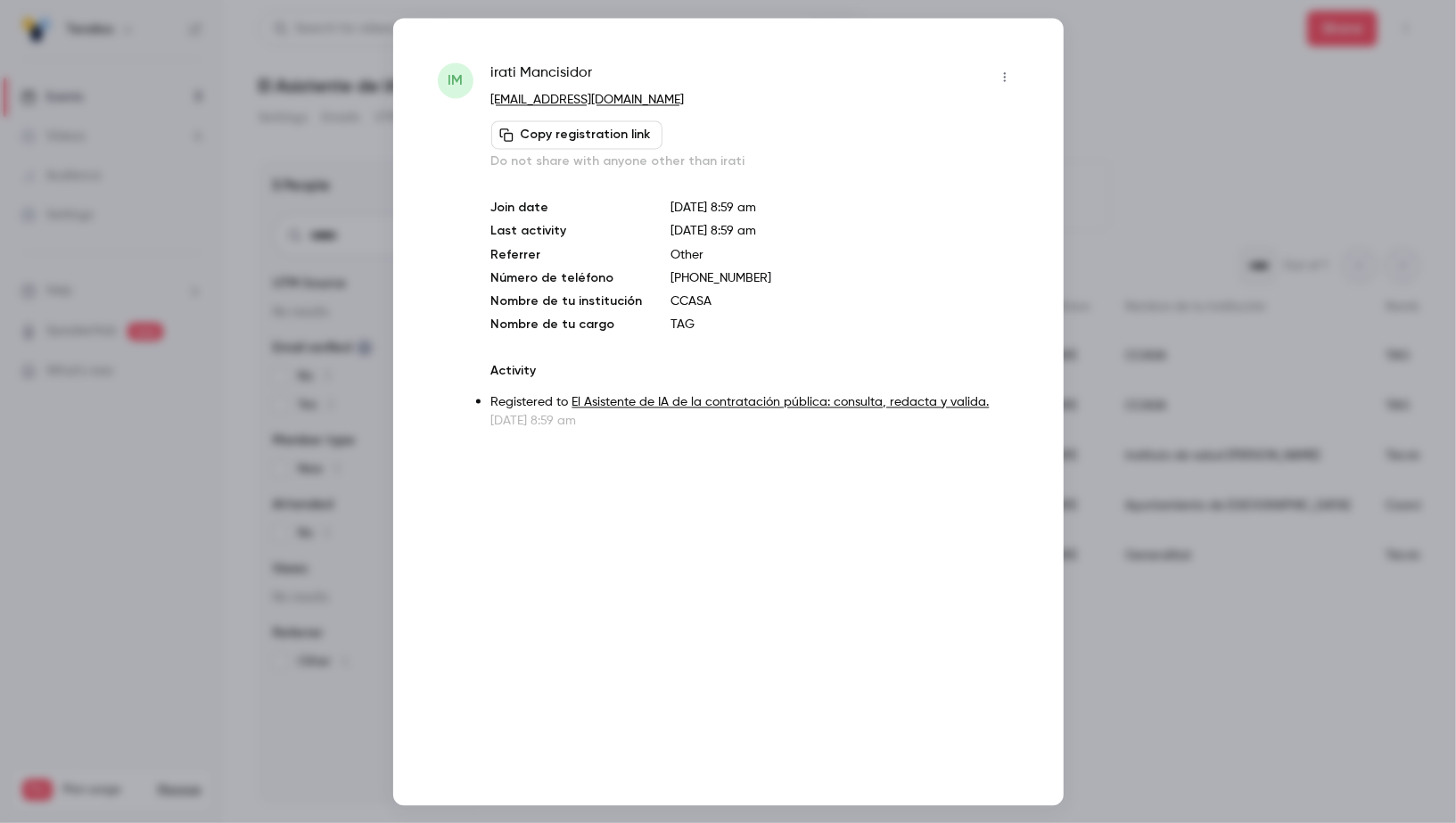
click at [278, 177] on div at bounding box center [728, 412] width 1456 height 823
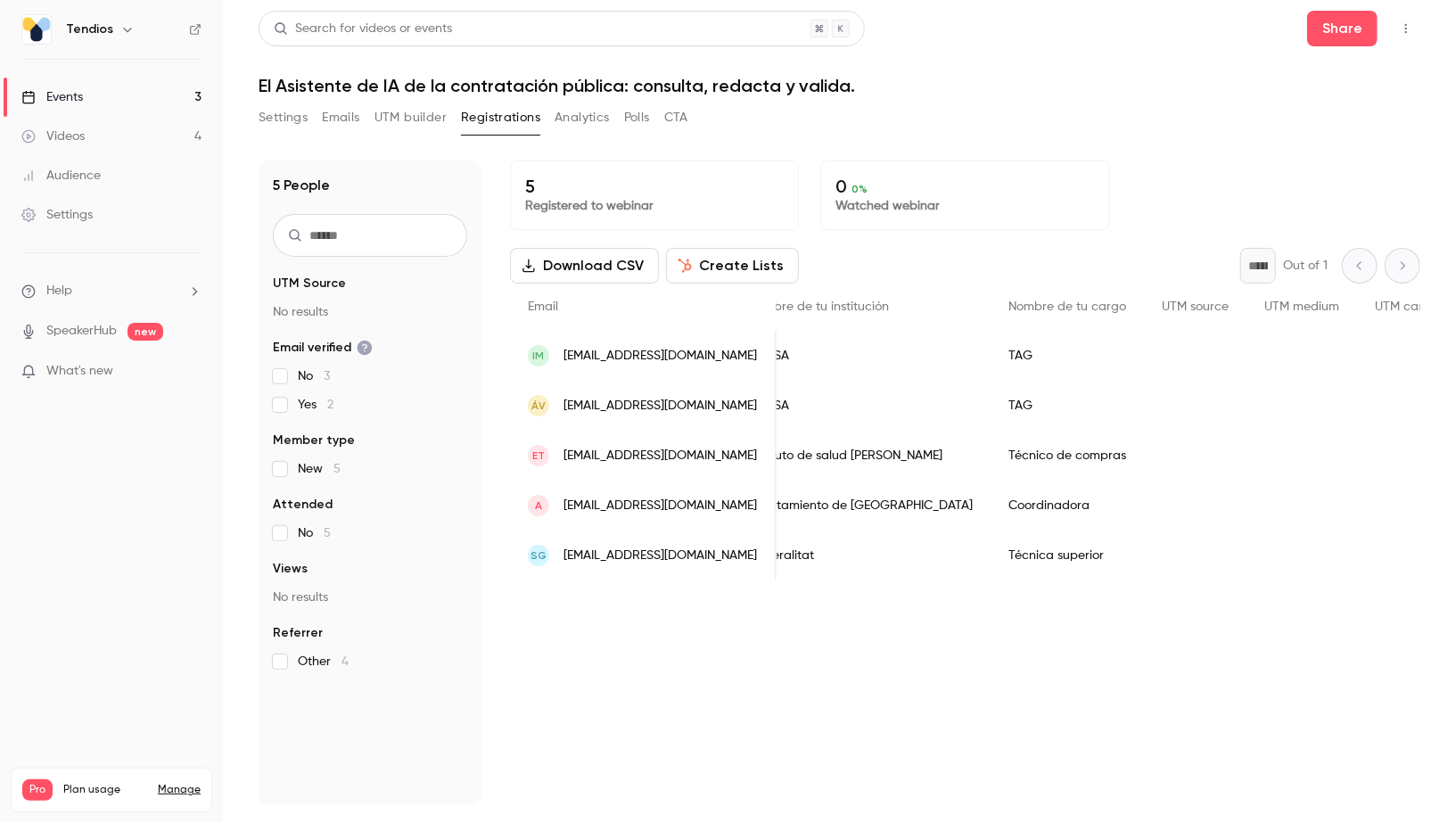
scroll to position [0, 0]
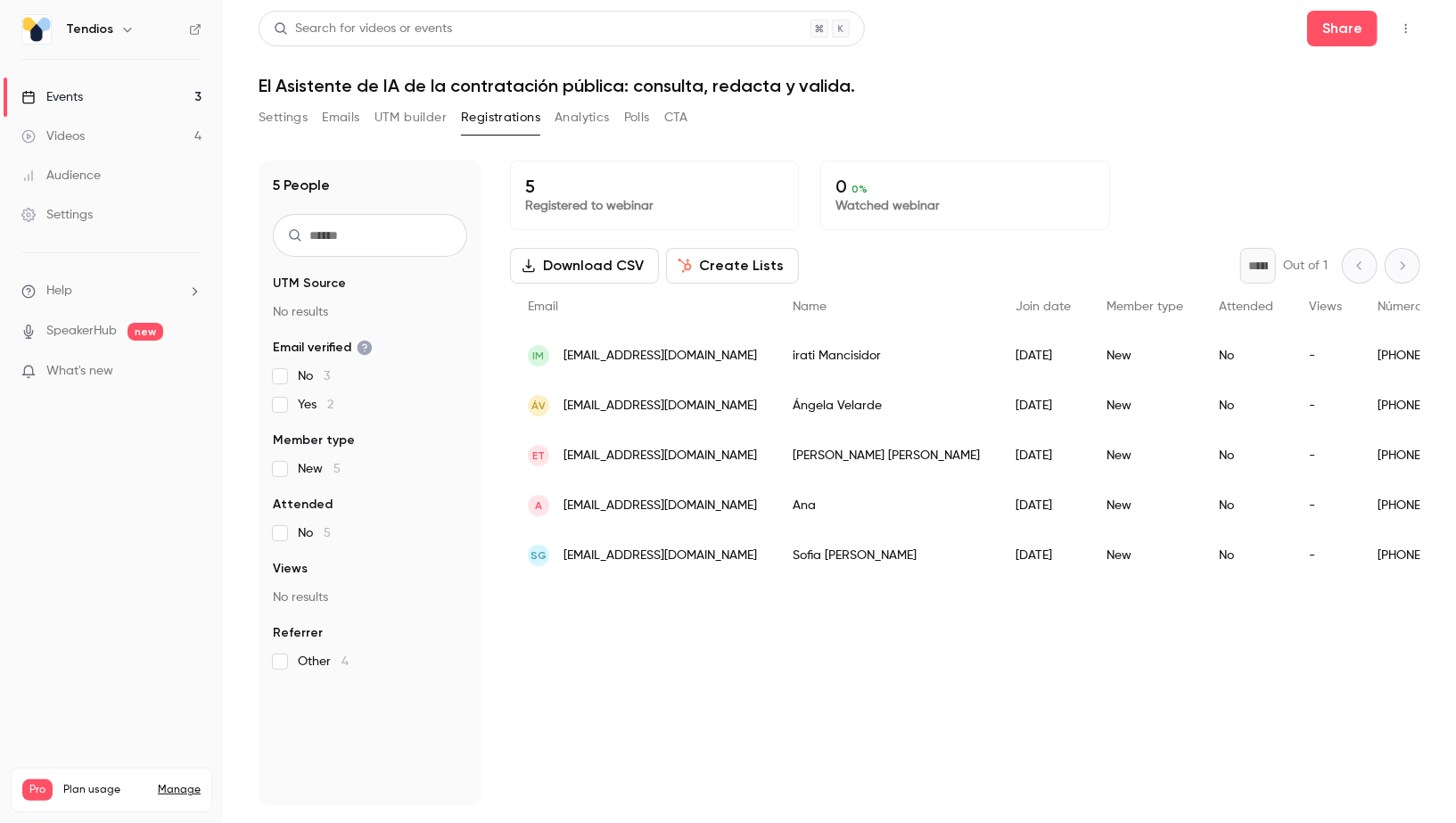
click at [95, 104] on link "Events 3" at bounding box center [111, 97] width 223 height 39
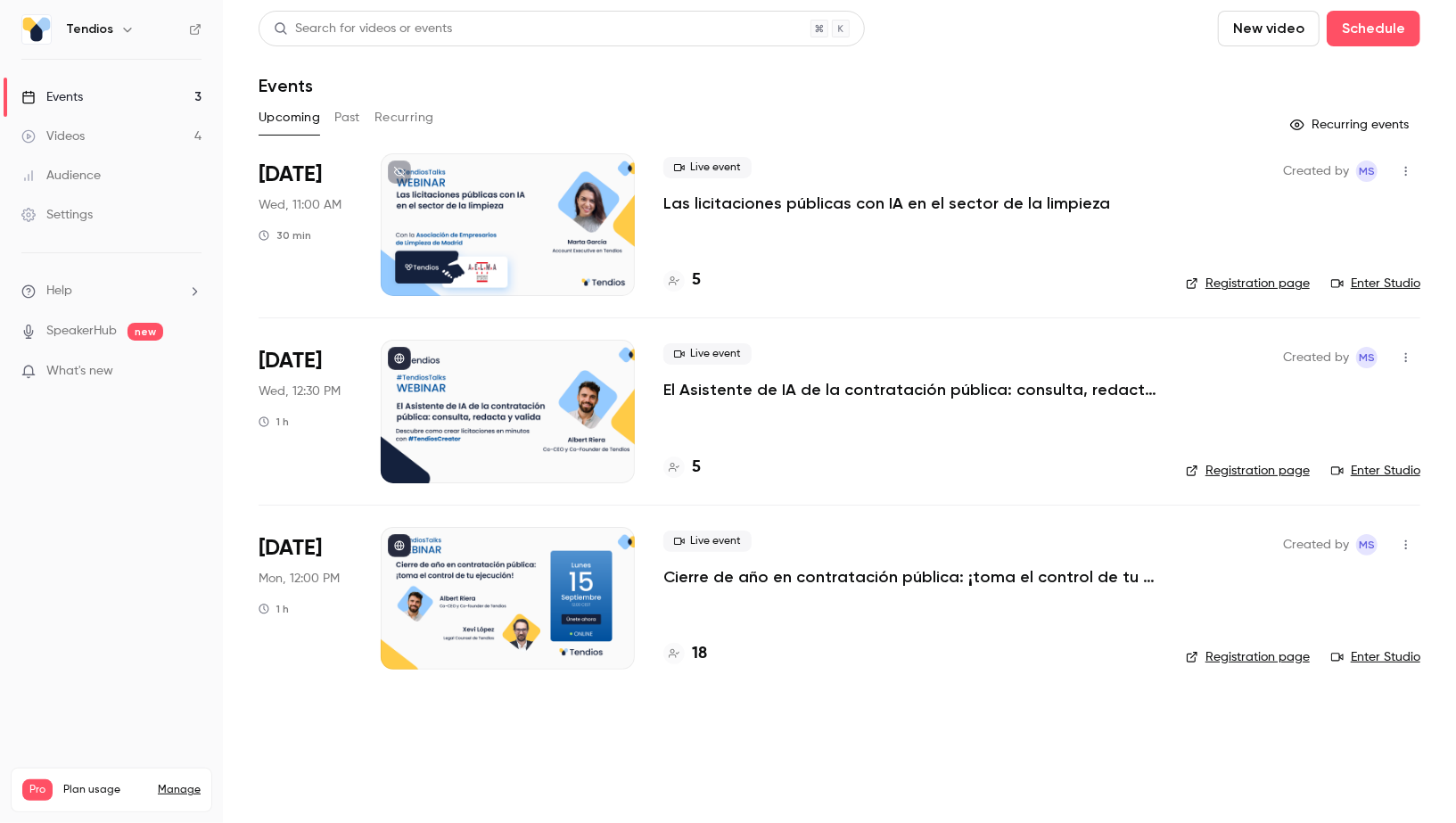
click at [91, 85] on link "Events 3" at bounding box center [111, 97] width 223 height 39
click at [120, 22] on icon "button" at bounding box center [127, 29] width 15 height 15
click at [118, 22] on div at bounding box center [728, 412] width 1456 height 823
click at [97, 88] on link "Events 3" at bounding box center [111, 97] width 223 height 39
click at [135, 153] on link "Videos 4" at bounding box center [111, 136] width 223 height 39
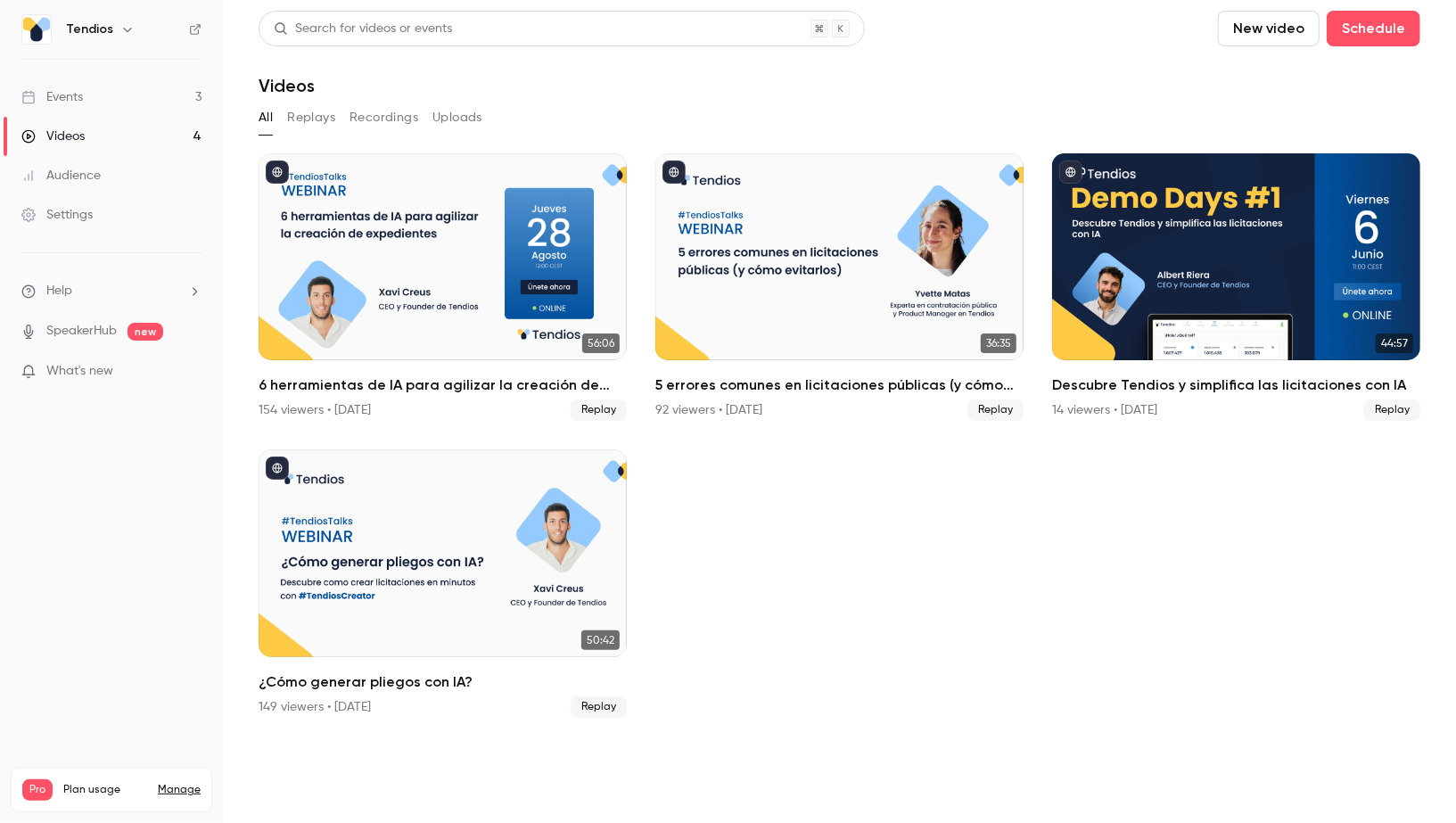
click at [145, 127] on link "Videos 4" at bounding box center [111, 136] width 223 height 39
click at [144, 101] on link "Events 3" at bounding box center [111, 97] width 223 height 39
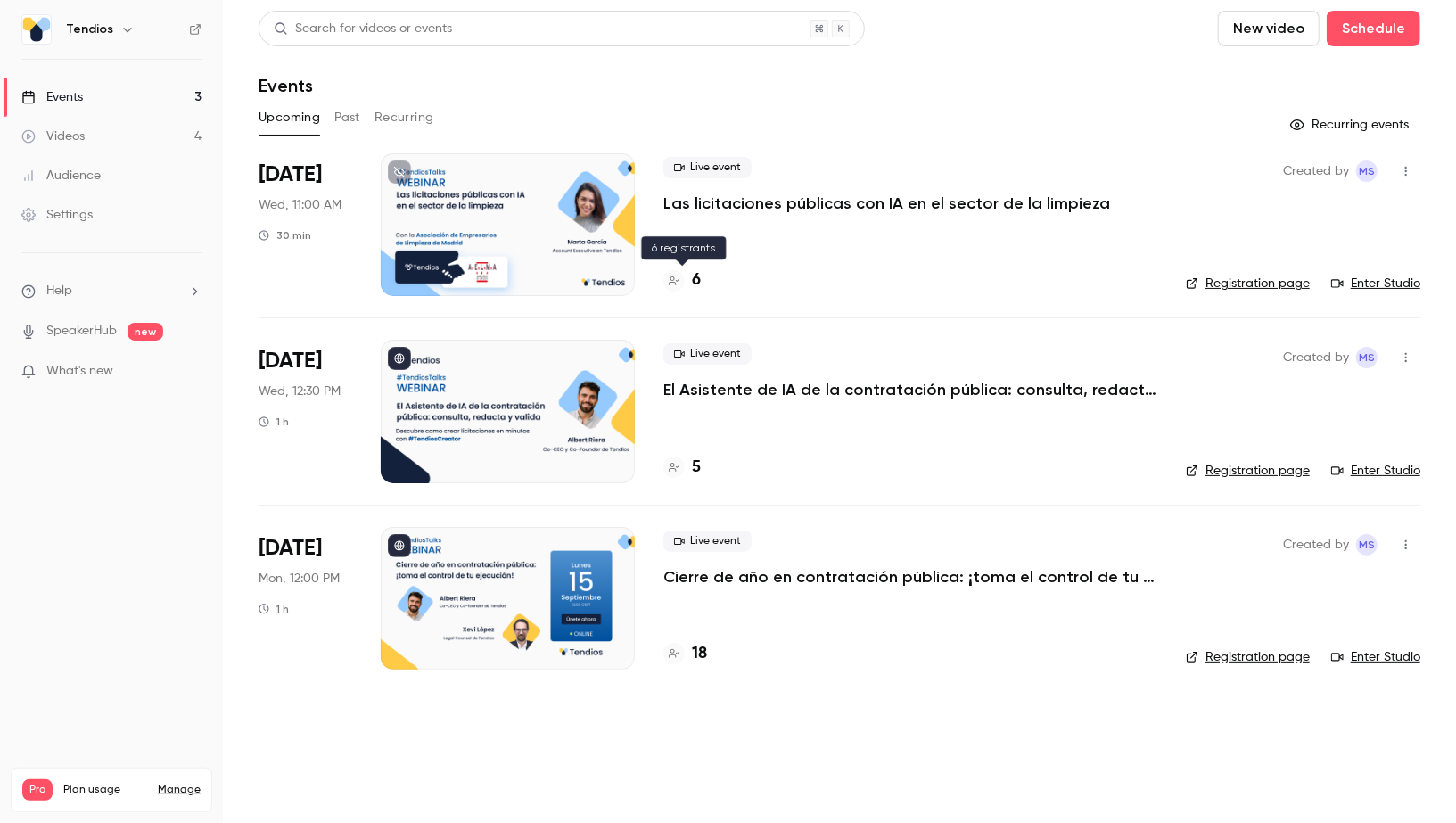
click at [692, 277] on h4 "6" at bounding box center [697, 280] width 9 height 24
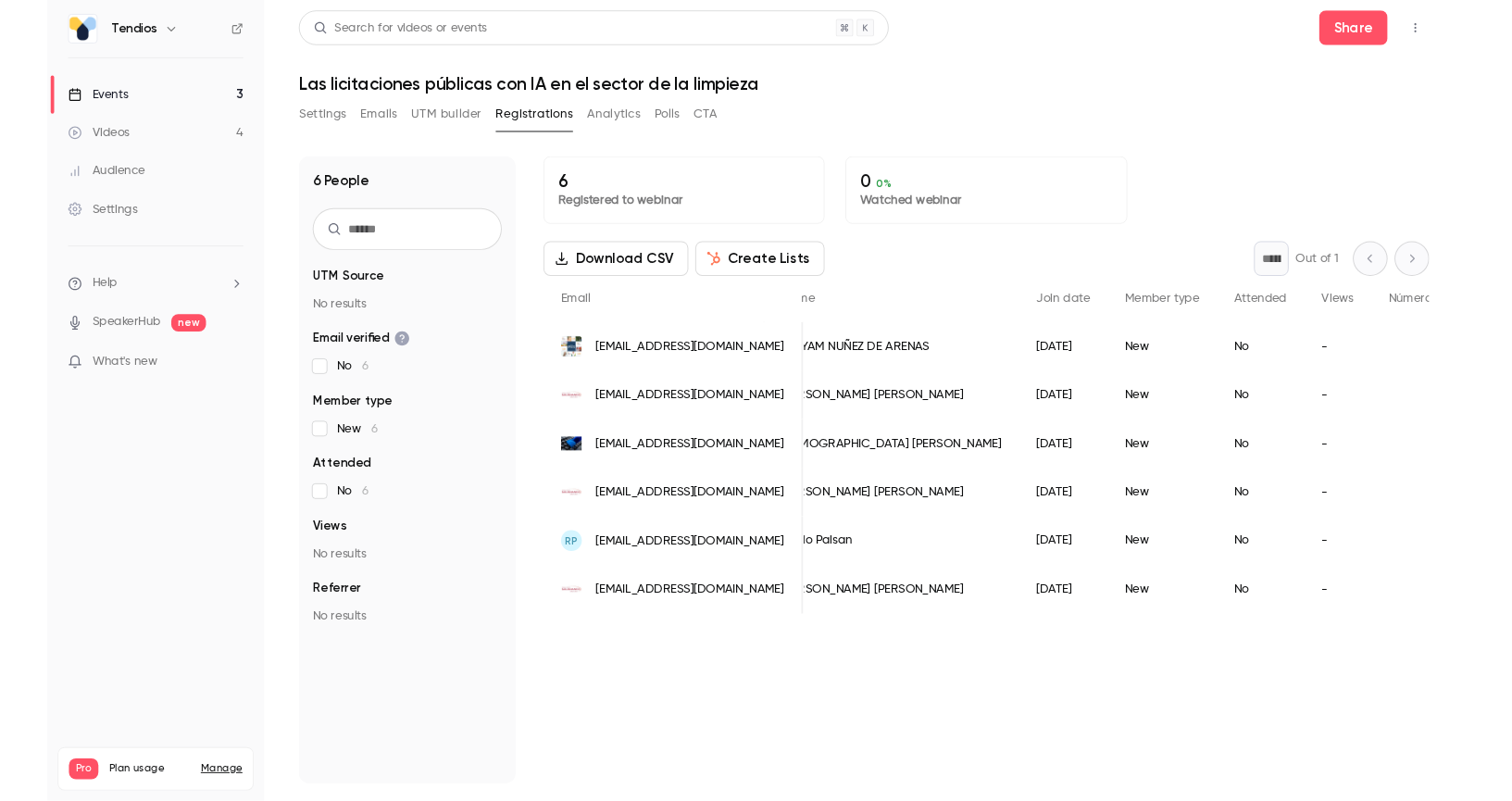
scroll to position [0, 54]
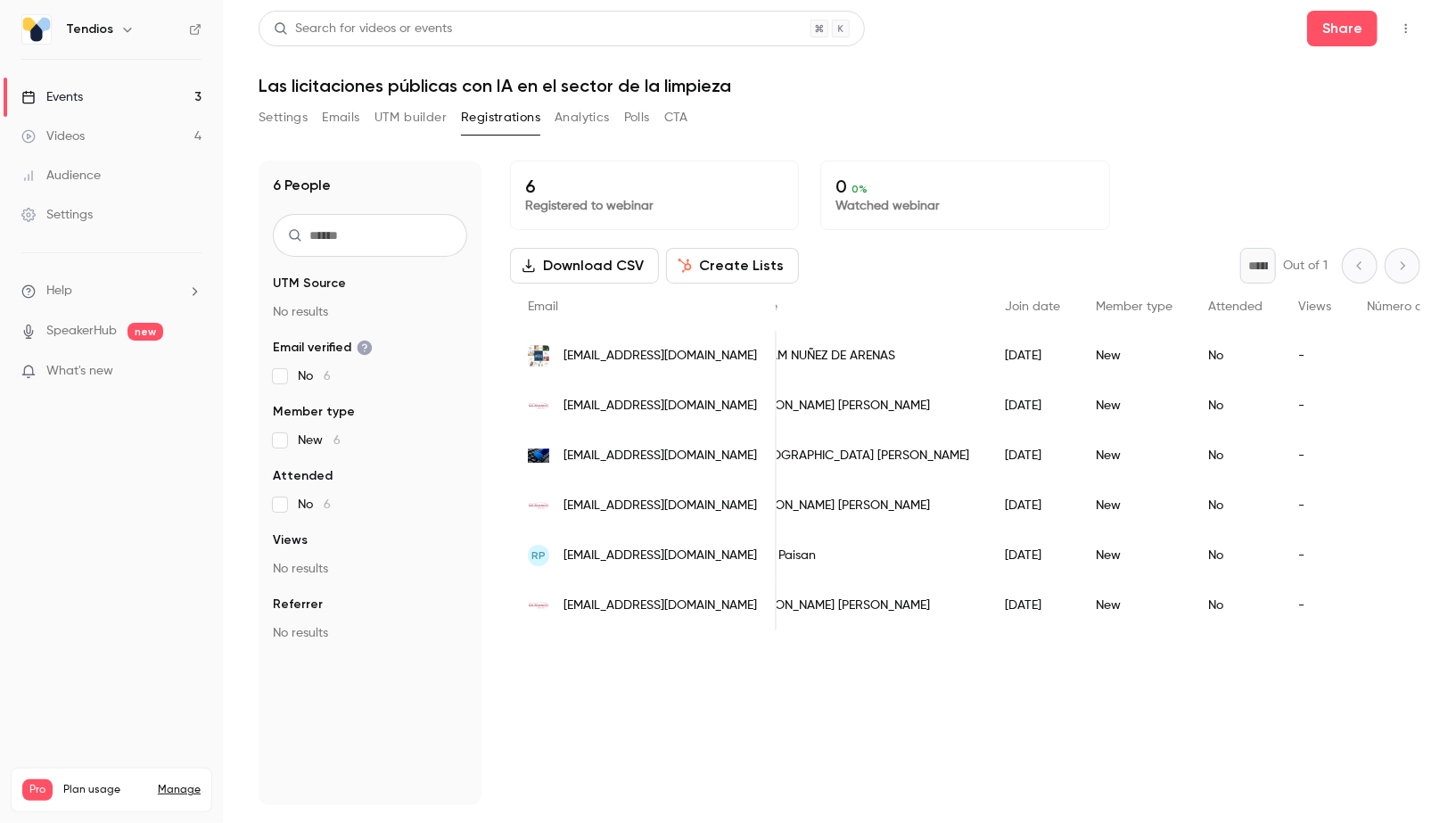
click at [595, 257] on button "Download CSV" at bounding box center [585, 265] width 149 height 36
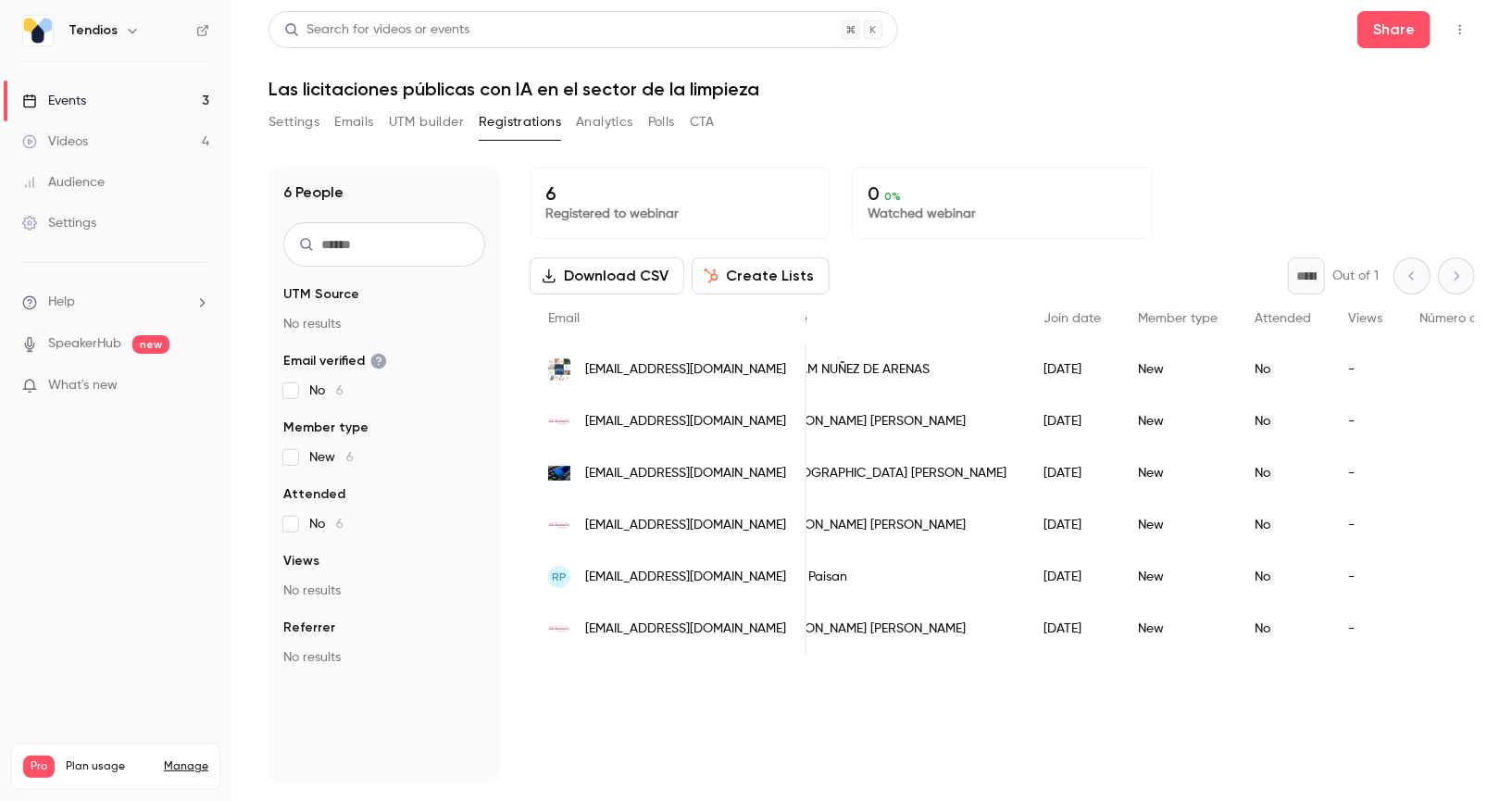
click at [105, 128] on link "Videos 4" at bounding box center [115, 141] width 232 height 41
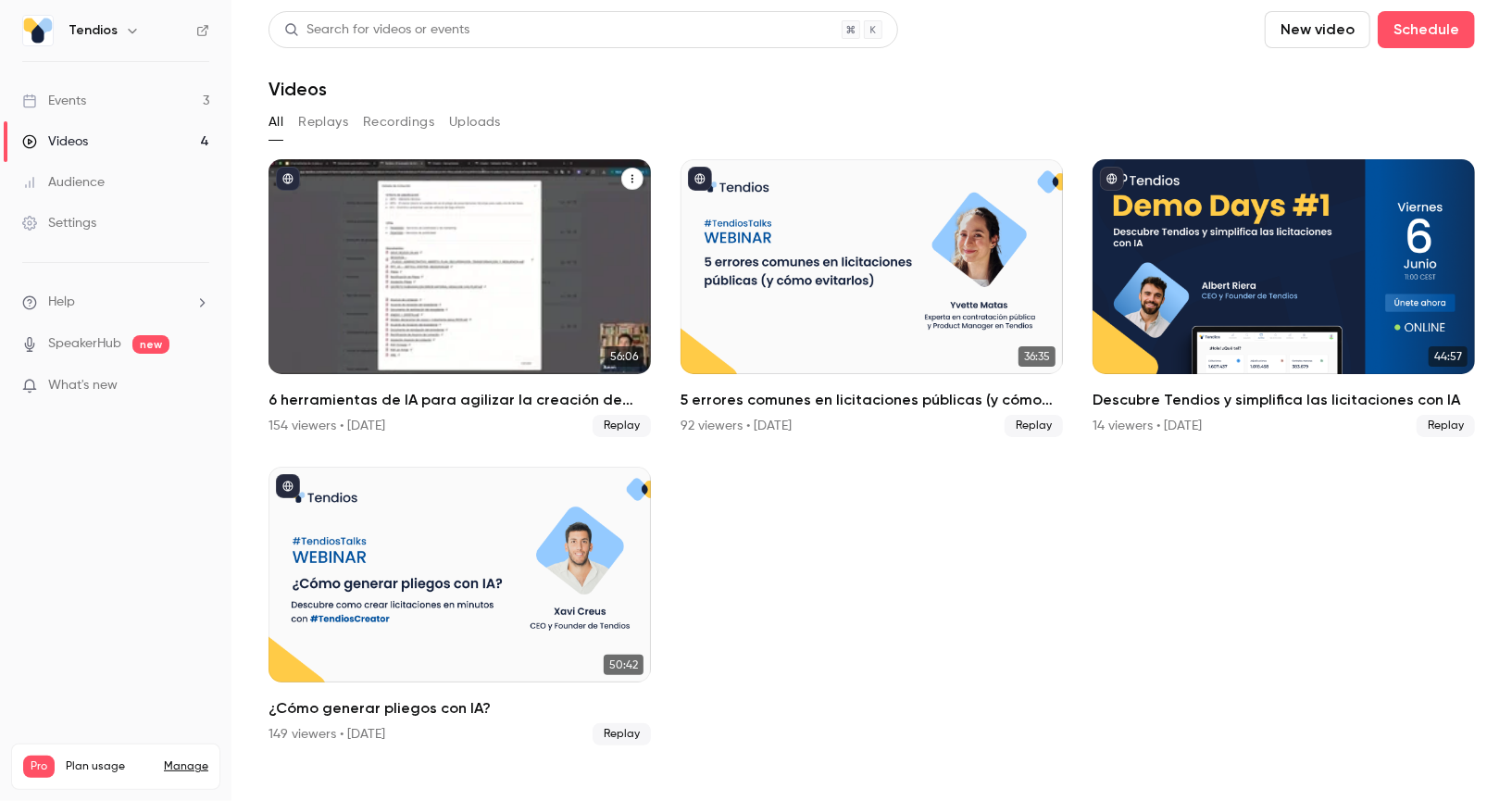
click at [482, 414] on div "6 herramientas de IA para agilizar la creación de expedientes 154 viewers • 13 …" at bounding box center [460, 412] width 383 height 48
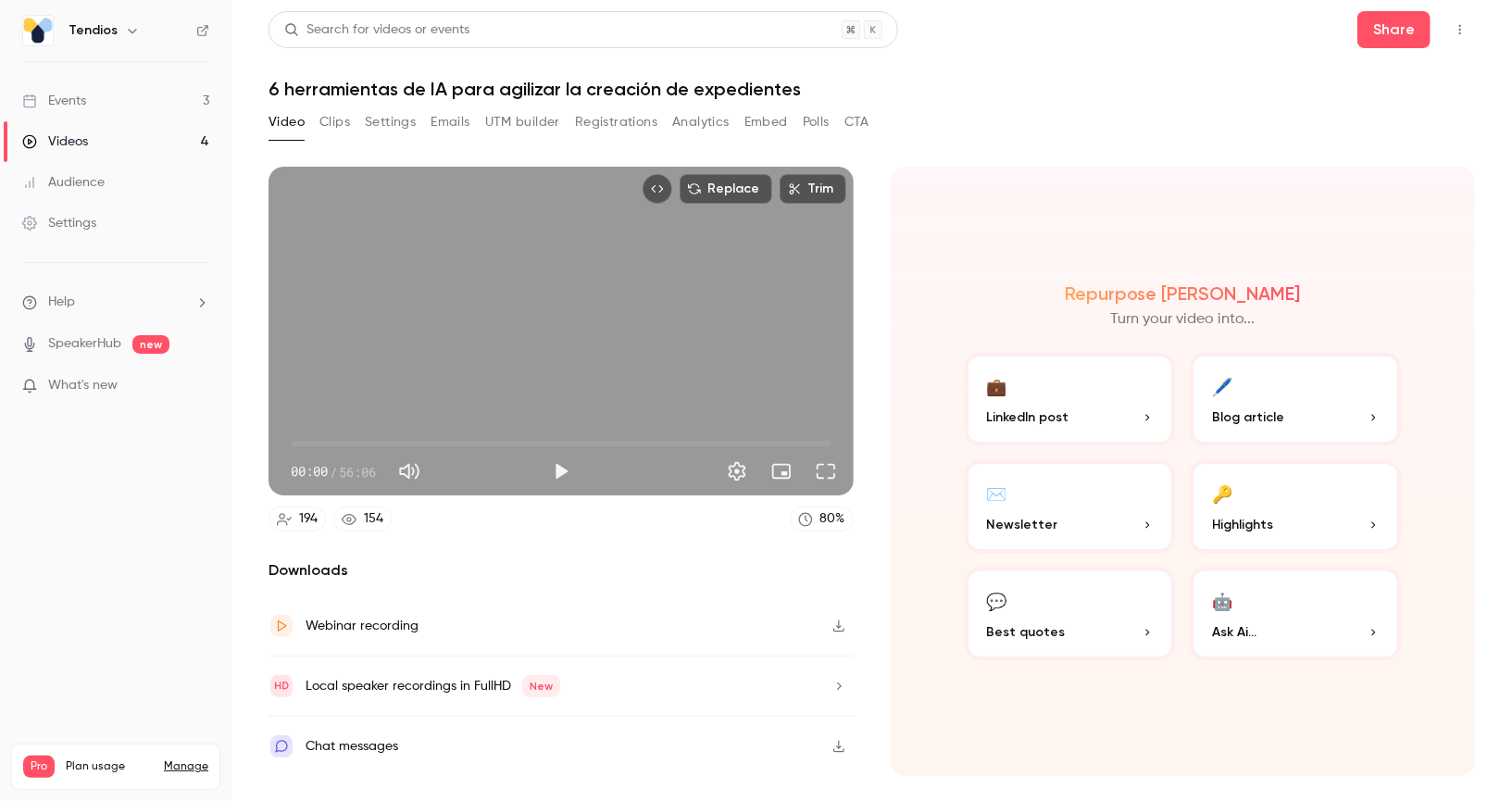
click at [616, 115] on button "Registrations" at bounding box center [616, 122] width 82 height 29
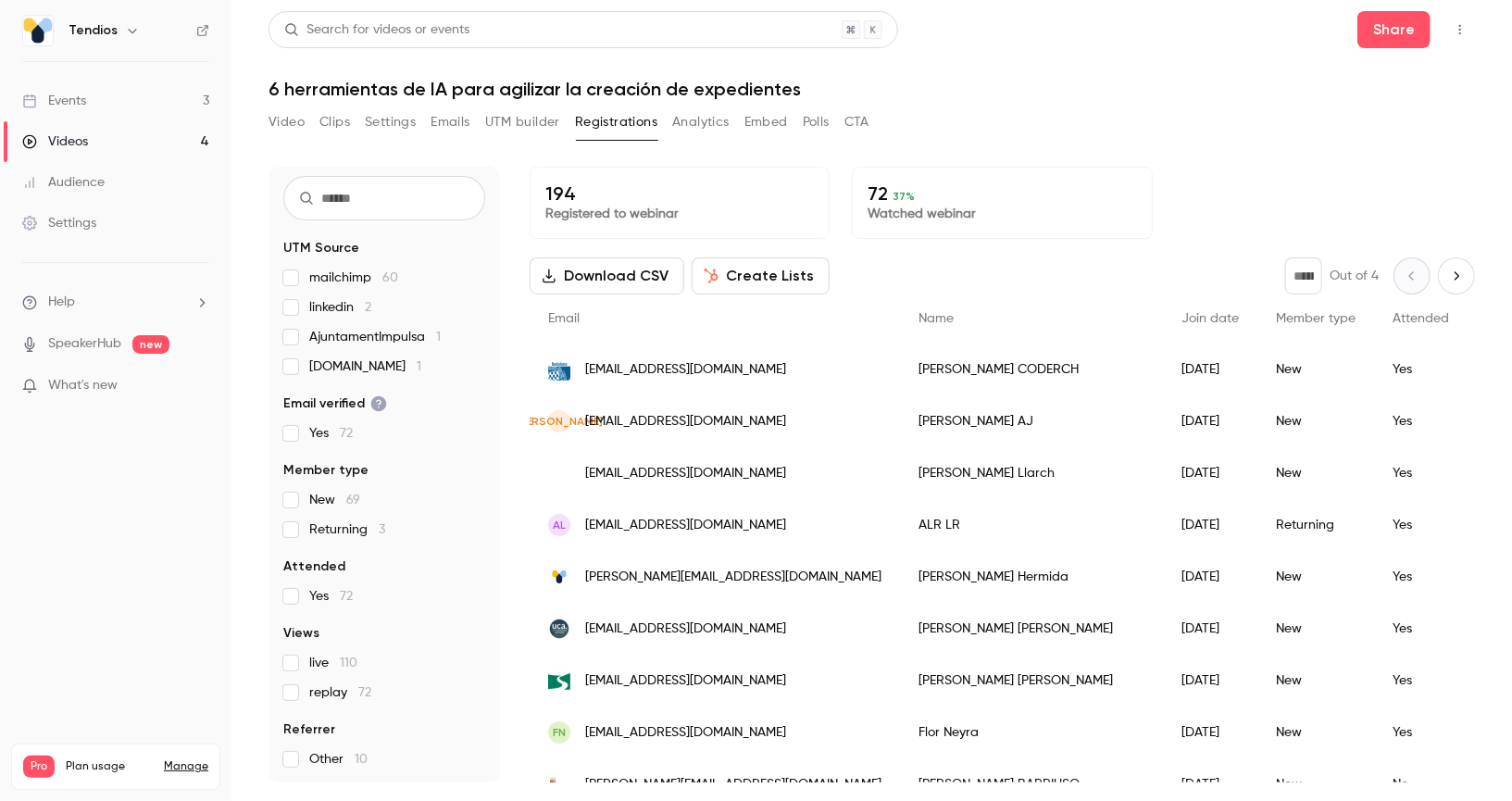
scroll to position [106, 0]
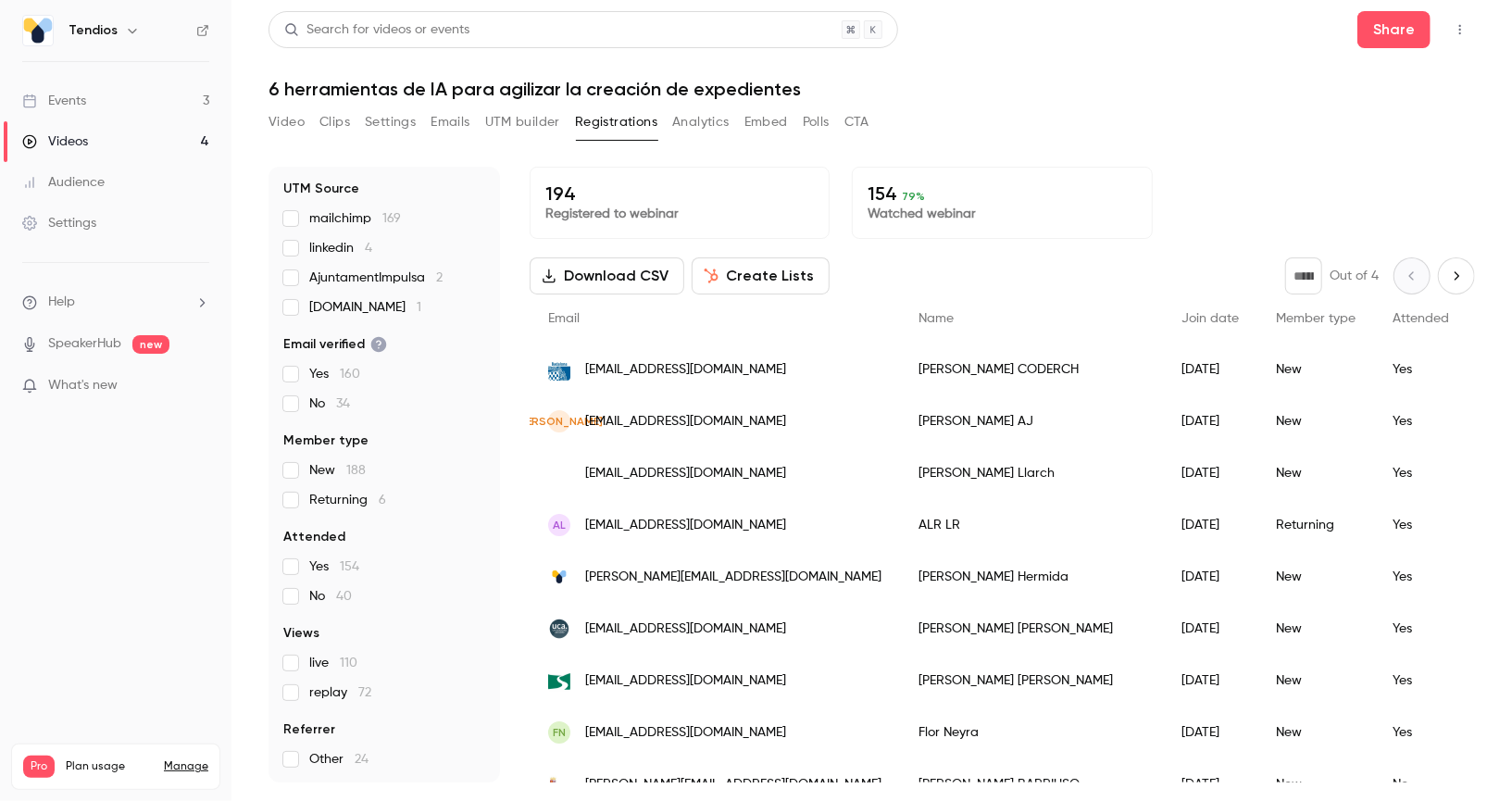
click at [112, 115] on link "Events 3" at bounding box center [115, 100] width 232 height 41
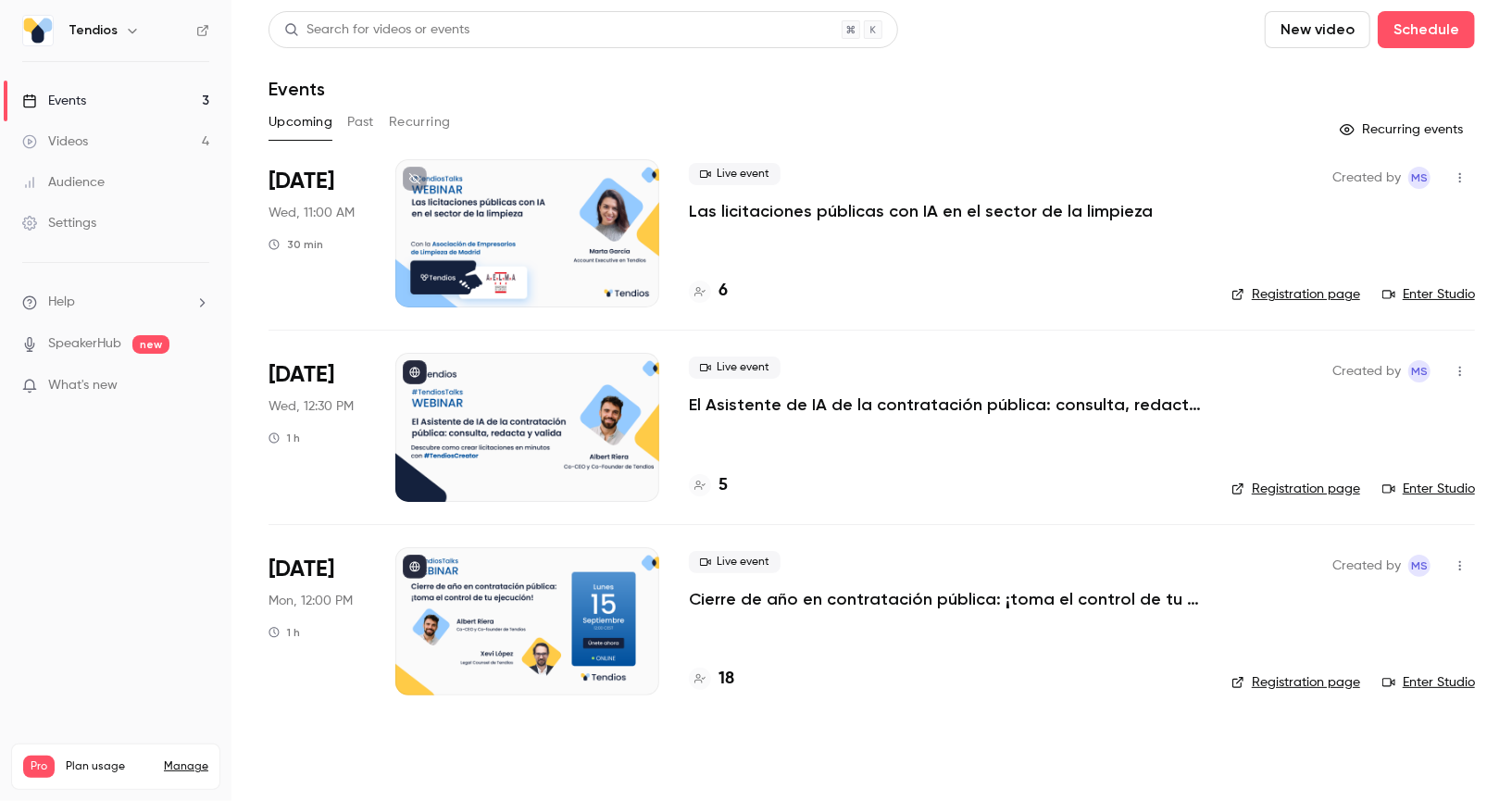
click at [1461, 374] on icon "button" at bounding box center [1461, 372] width 15 height 13
click at [1339, 413] on div "Share" at bounding box center [1390, 419] width 141 height 19
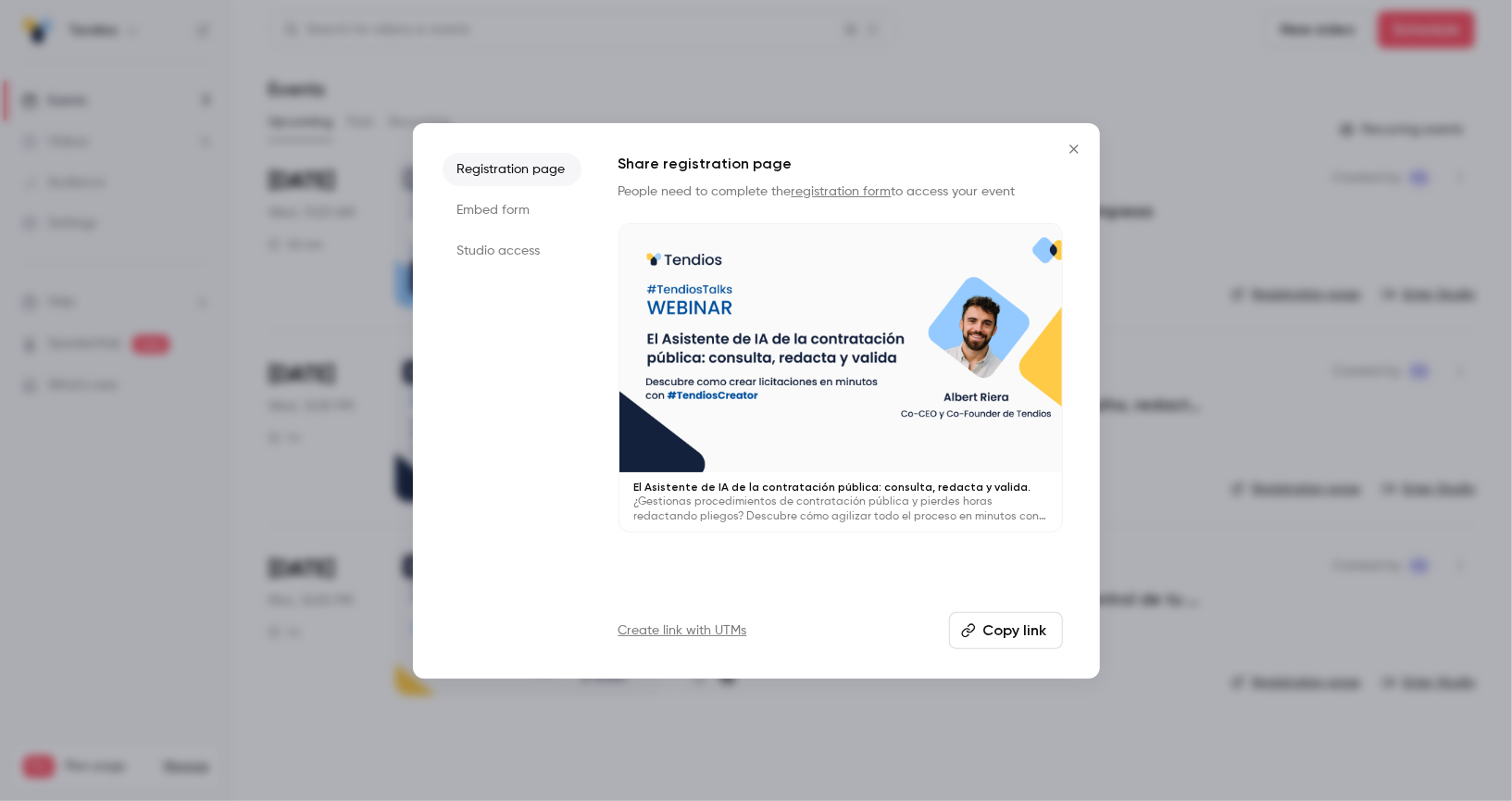
click at [517, 248] on li "Studio access" at bounding box center [512, 251] width 139 height 33
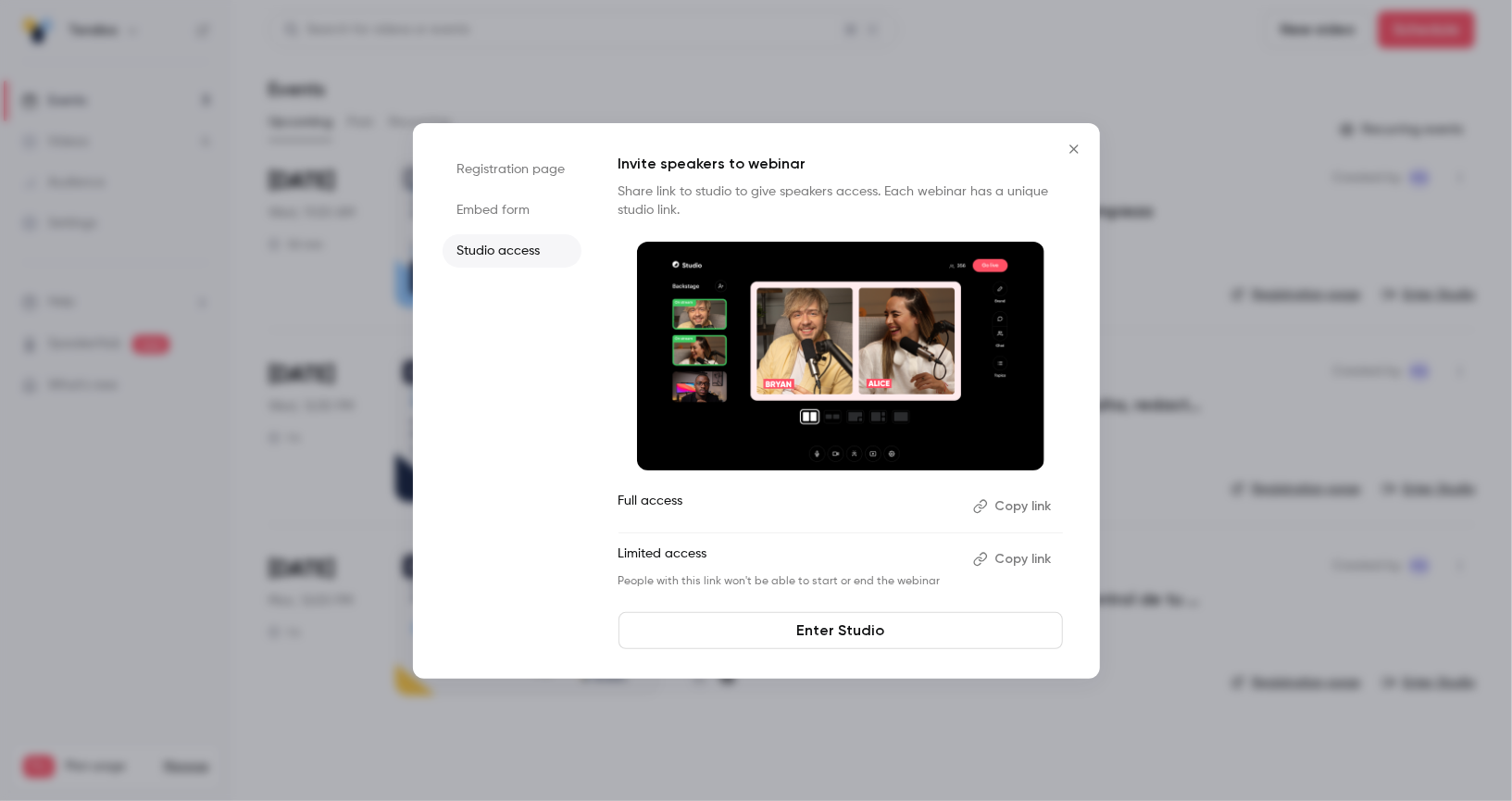
click at [1010, 508] on button "Copy link" at bounding box center [1015, 506] width 97 height 29
click at [1076, 142] on icon "Close" at bounding box center [1074, 149] width 23 height 15
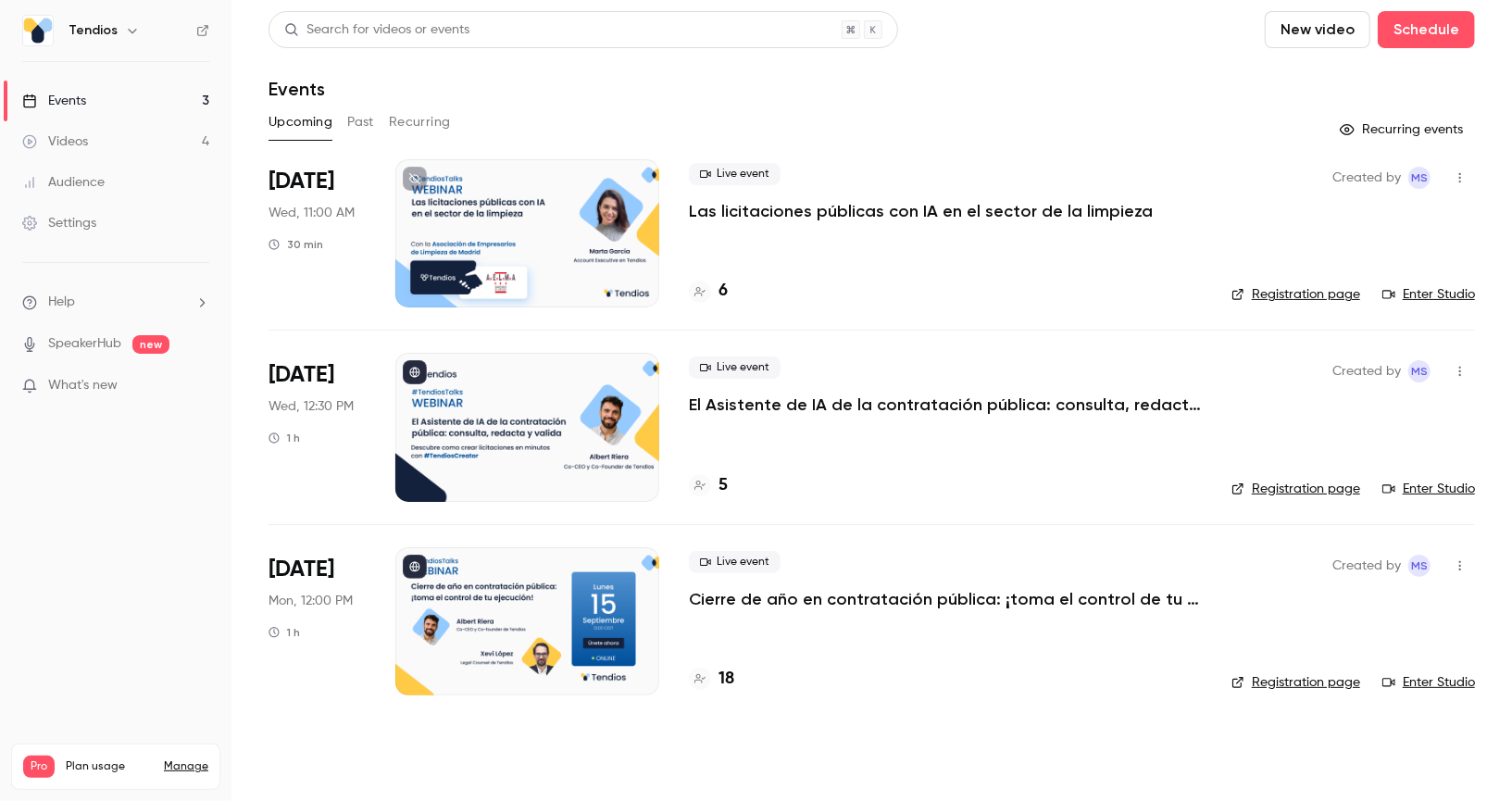
click at [1459, 561] on icon "button" at bounding box center [1461, 566] width 15 height 13
click at [1385, 590] on li "Share" at bounding box center [1376, 577] width 200 height 48
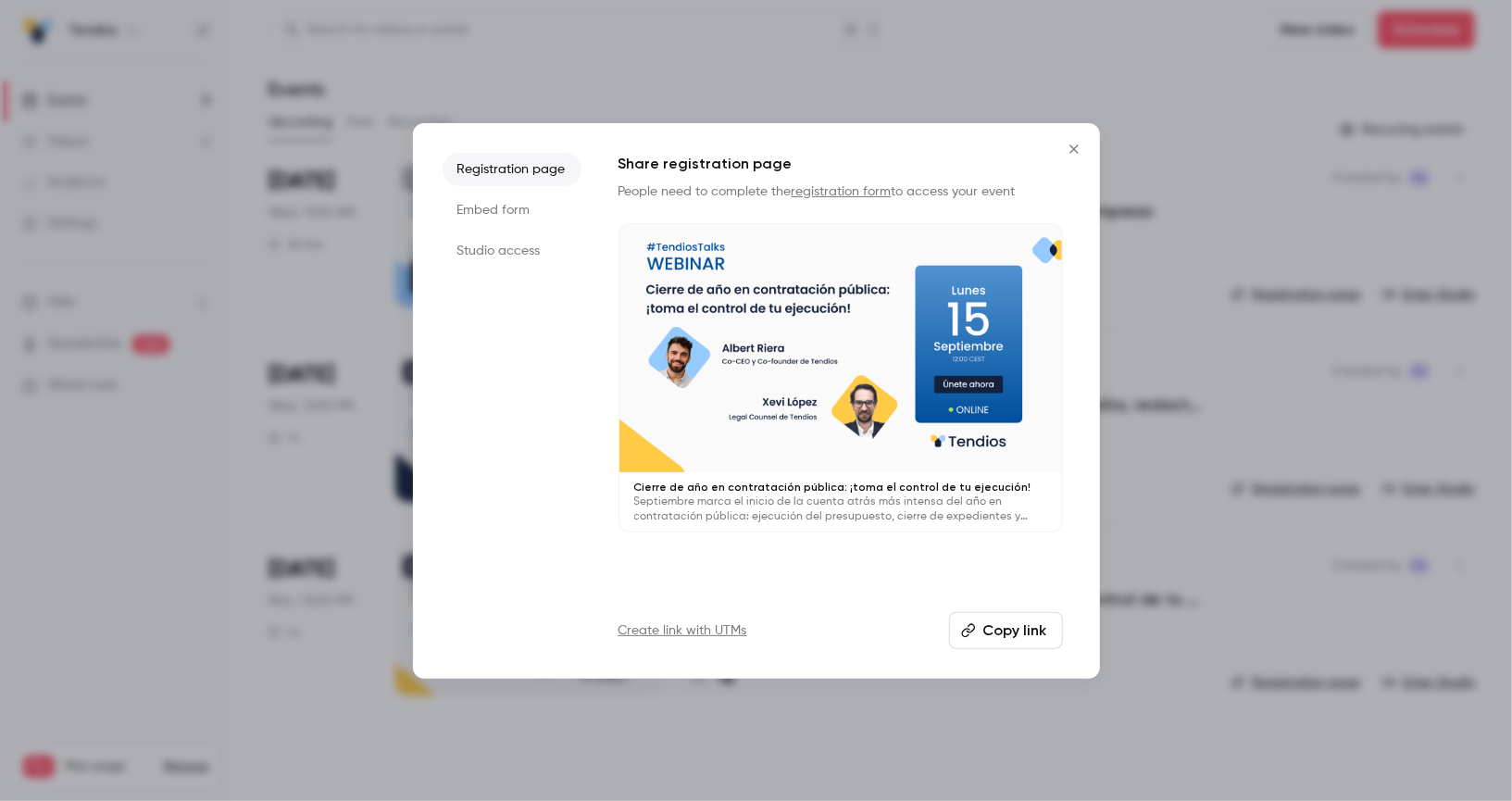
click at [527, 241] on li "Studio access" at bounding box center [512, 251] width 139 height 33
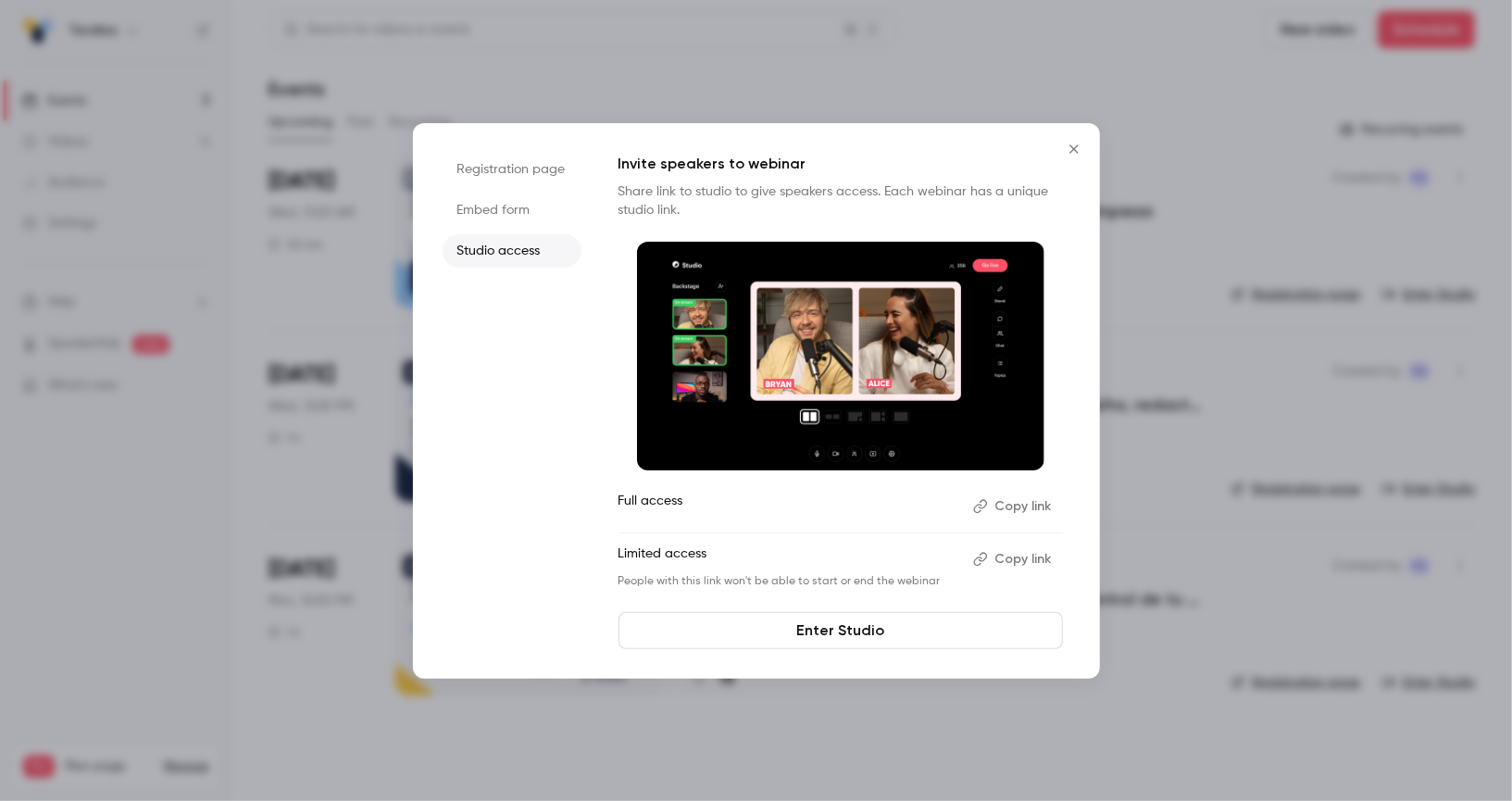
click at [1016, 510] on button "Copy link" at bounding box center [1015, 506] width 97 height 29
